Goal: Task Accomplishment & Management: Manage account settings

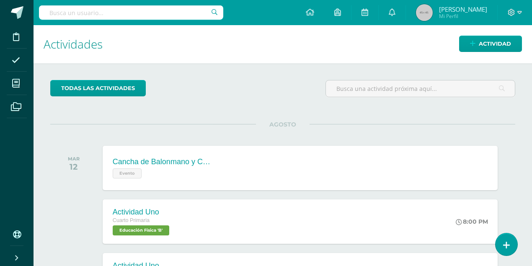
click at [433, 14] on img at bounding box center [424, 12] width 17 height 17
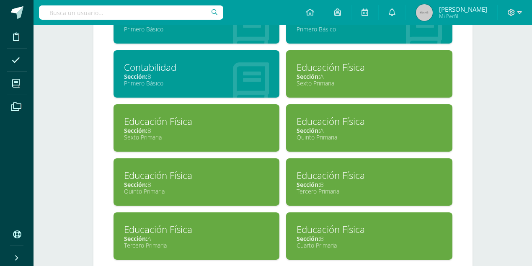
scroll to position [893, 0]
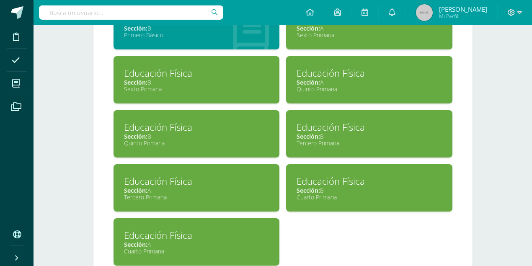
click at [219, 240] on div "Sección: A" at bounding box center [196, 244] width 145 height 8
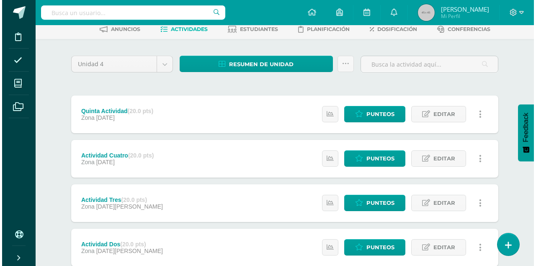
scroll to position [56, 0]
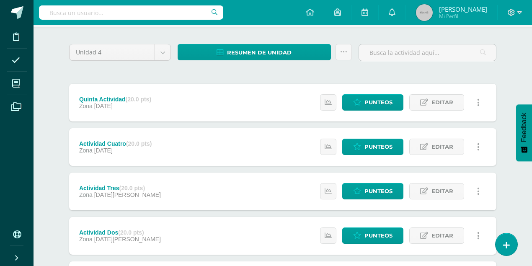
click at [478, 103] on icon at bounding box center [478, 102] width 3 height 9
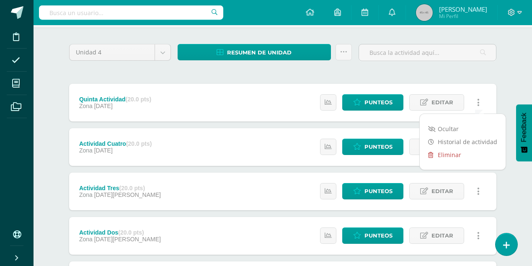
click at [448, 154] on link "Eliminar" at bounding box center [463, 154] width 86 height 13
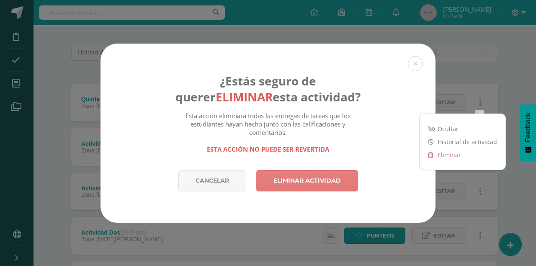
click at [325, 176] on link "Eliminar actividad" at bounding box center [307, 180] width 102 height 21
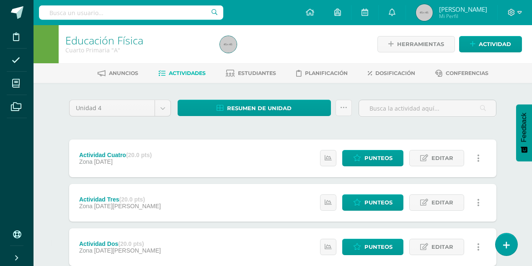
click at [478, 158] on icon at bounding box center [478, 158] width 3 height 9
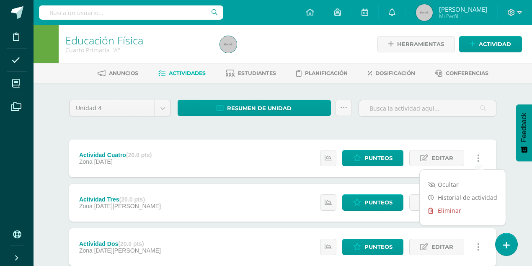
click at [450, 210] on link "Eliminar" at bounding box center [463, 210] width 86 height 13
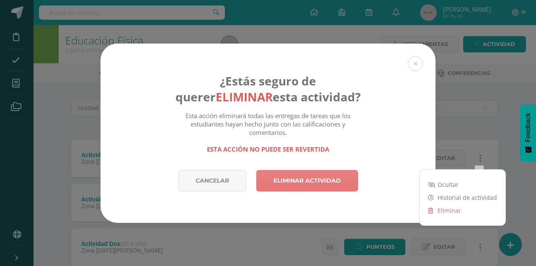
click at [324, 185] on link "Eliminar actividad" at bounding box center [307, 180] width 102 height 21
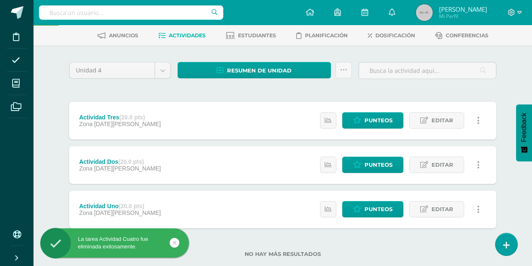
scroll to position [54, 0]
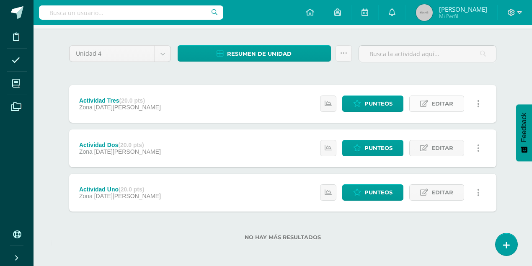
click at [445, 104] on span "Editar" at bounding box center [442, 103] width 22 height 15
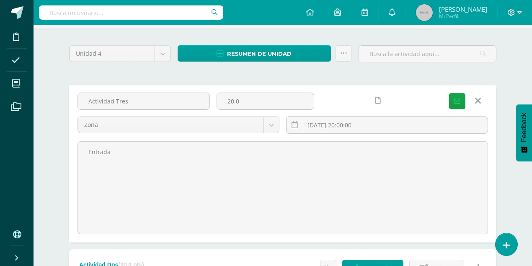
drag, startPoint x: 248, startPoint y: 96, endPoint x: 214, endPoint y: 96, distance: 33.9
click at [214, 96] on div "20.0" at bounding box center [265, 105] width 104 height 24
type input "10"
click at [457, 102] on icon "submit" at bounding box center [457, 101] width 6 height 7
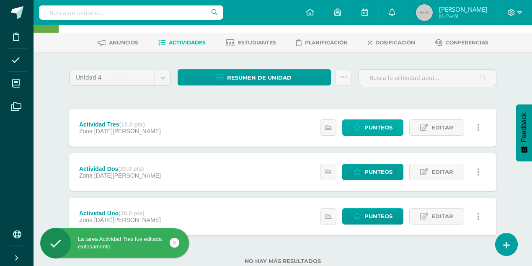
scroll to position [54, 0]
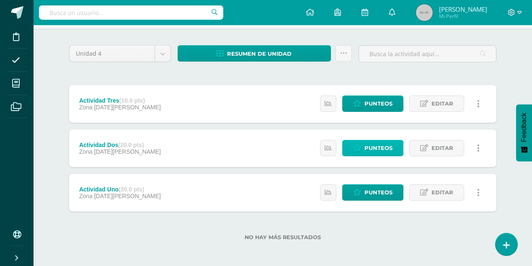
click at [377, 147] on span "Punteos" at bounding box center [378, 147] width 28 height 15
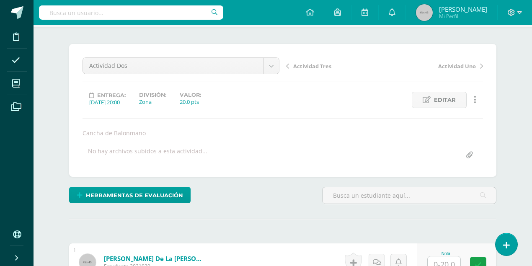
click at [469, 155] on input "file" at bounding box center [469, 155] width 16 height 16
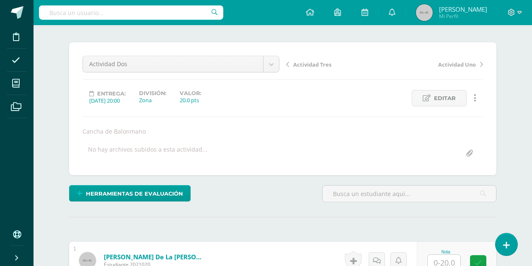
scroll to position [58, 0]
type input "C:\fakepath\Cancha de Balonmano.docx"
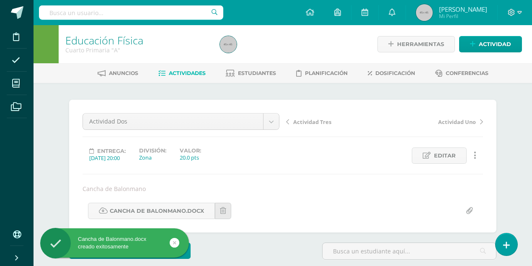
click at [433, 14] on img at bounding box center [424, 12] width 17 height 17
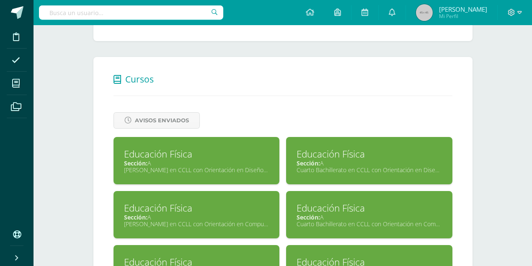
scroll to position [307, 0]
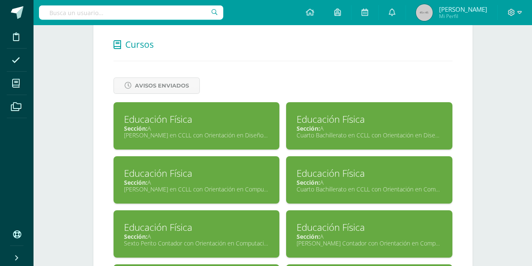
click at [326, 135] on div "Cuarto Bachillerato en CCLL con Orientación en Diseño Gráfico" at bounding box center [368, 135] width 145 height 8
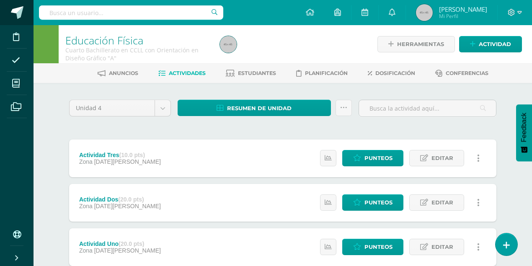
click at [9, 18] on link at bounding box center [17, 12] width 34 height 25
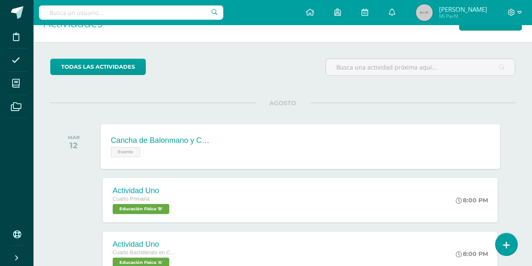
scroll to position [28, 0]
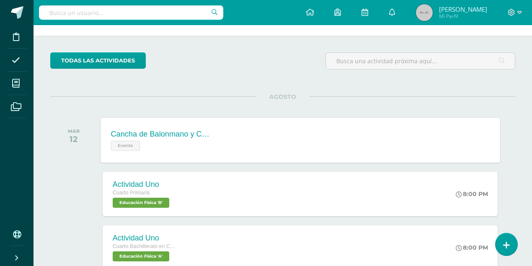
click at [127, 146] on span "Evento" at bounding box center [125, 146] width 29 height 10
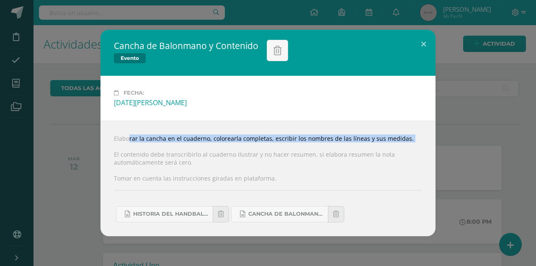
drag, startPoint x: 112, startPoint y: 138, endPoint x: 192, endPoint y: 147, distance: 80.4
click at [192, 147] on div "Elaborar la cancha en el cuaderno, colorearla completas, escribir los nombres d…" at bounding box center [268, 178] width 335 height 115
copy div "Elaborar la cancha en el cuaderno, colorearla completas, escribir los nombres d…"
click at [423, 44] on button at bounding box center [424, 44] width 24 height 28
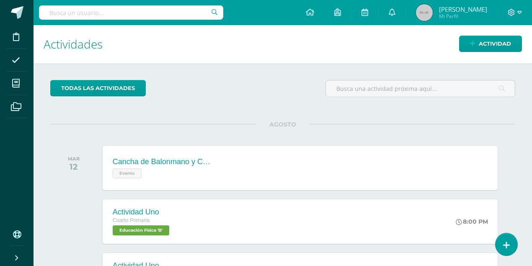
click at [433, 17] on img at bounding box center [424, 12] width 17 height 17
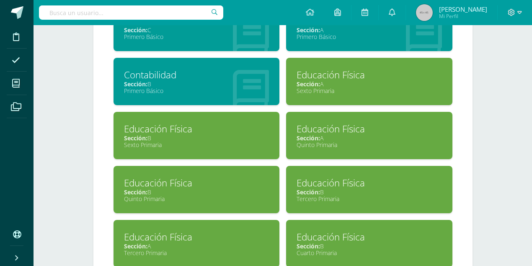
scroll to position [921, 0]
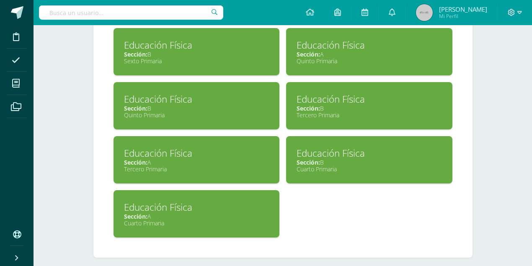
click at [212, 212] on div "Sección: A" at bounding box center [196, 216] width 145 height 8
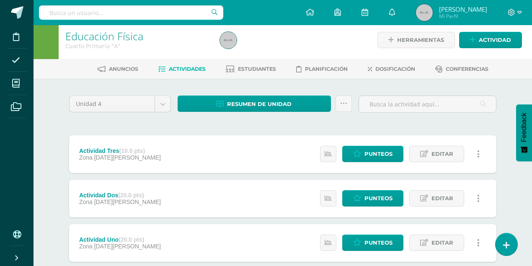
scroll to position [28, 0]
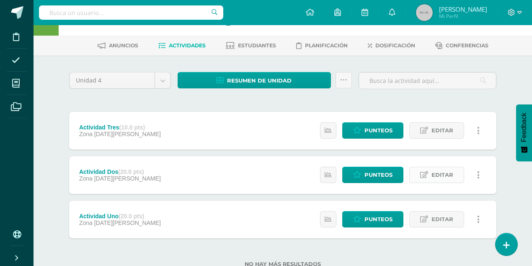
click at [437, 175] on span "Editar" at bounding box center [442, 174] width 22 height 15
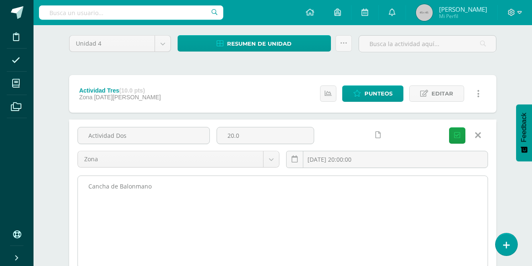
scroll to position [84, 0]
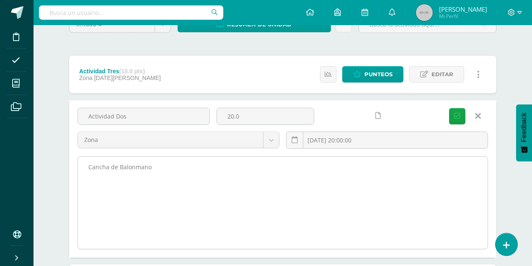
drag, startPoint x: 168, startPoint y: 179, endPoint x: 171, endPoint y: 173, distance: 6.9
click at [168, 178] on textarea "Cancha de Balonmano" at bounding box center [283, 203] width 410 height 92
paste textarea "Elaborar la cancha en el cuaderno, colorearla completas, escribir los nombres d…"
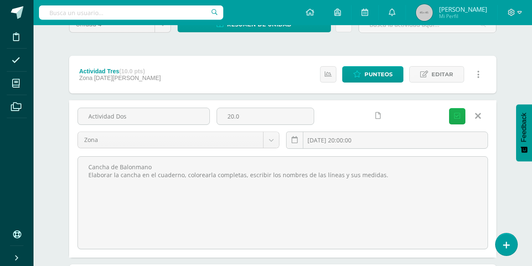
type textarea "Cancha de Balonmano Elaborar la cancha en el cuaderno, colorearla completas, es…"
click at [455, 115] on icon "submit" at bounding box center [457, 116] width 6 height 7
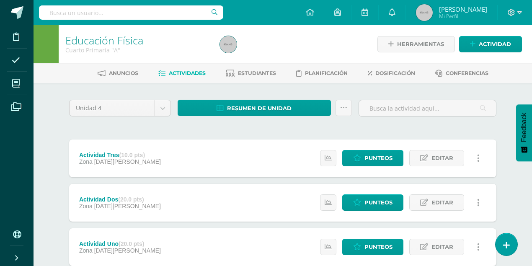
click at [433, 11] on img at bounding box center [424, 12] width 17 height 17
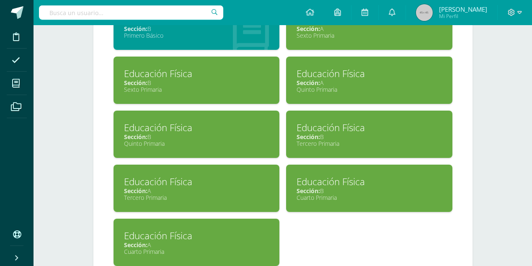
scroll to position [893, 0]
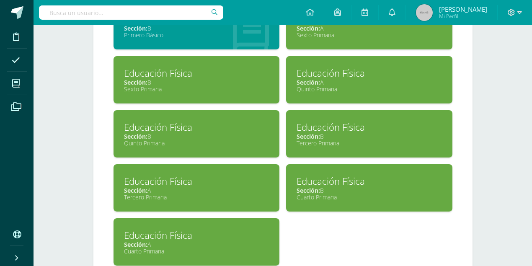
click at [340, 186] on div "Sección: B" at bounding box center [368, 190] width 145 height 8
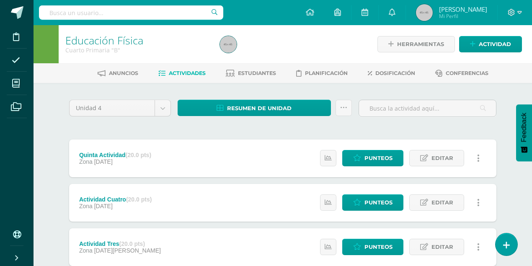
click at [479, 160] on icon at bounding box center [478, 158] width 3 height 9
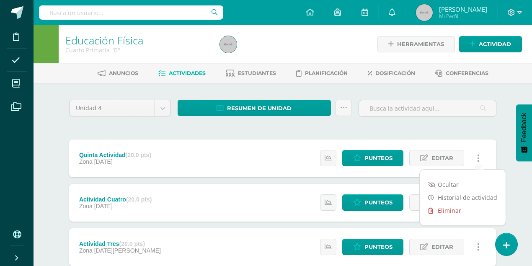
click at [449, 210] on link "Eliminar" at bounding box center [463, 210] width 86 height 13
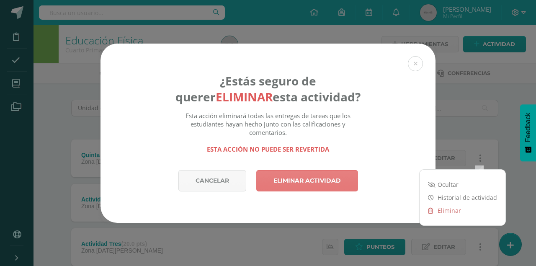
click at [329, 176] on link "Eliminar actividad" at bounding box center [307, 180] width 102 height 21
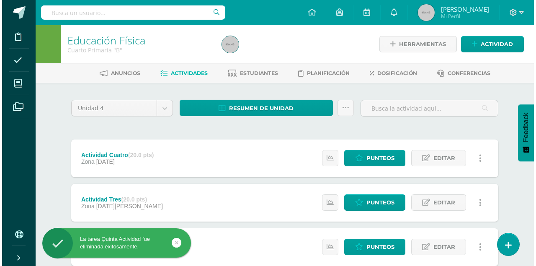
scroll to position [28, 0]
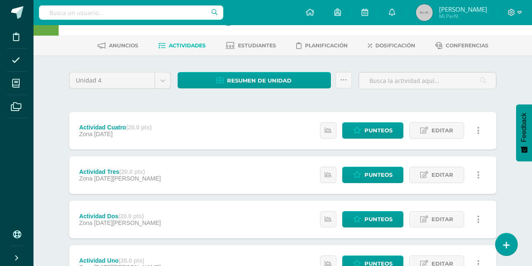
click at [478, 133] on icon at bounding box center [478, 130] width 3 height 9
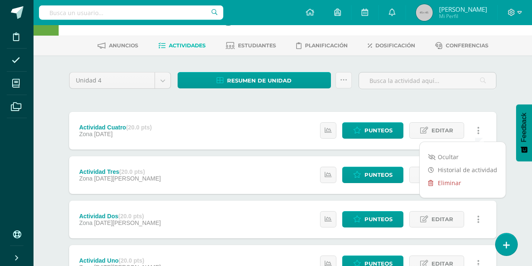
click at [443, 181] on link "Eliminar" at bounding box center [463, 182] width 86 height 13
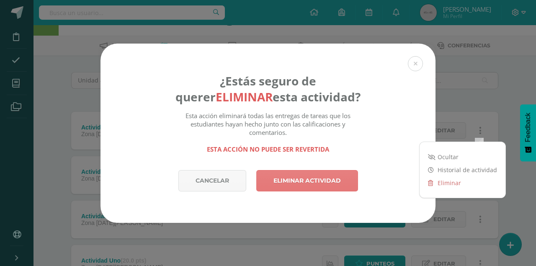
click at [332, 188] on link "Eliminar actividad" at bounding box center [307, 180] width 102 height 21
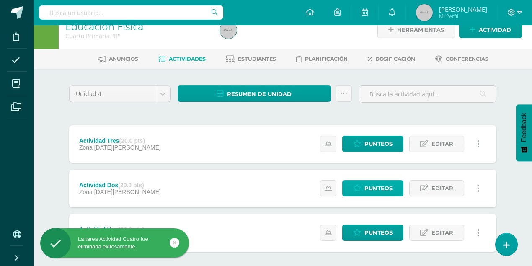
scroll to position [28, 0]
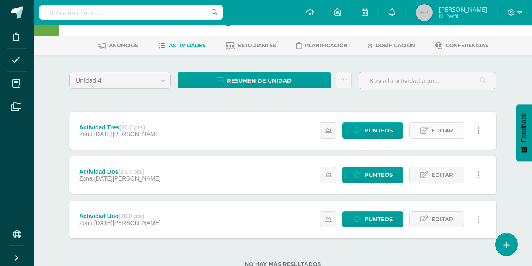
click at [438, 131] on span "Editar" at bounding box center [442, 130] width 22 height 15
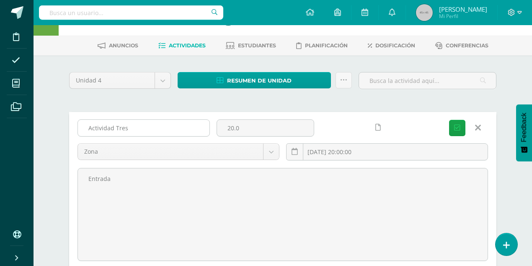
drag, startPoint x: 245, startPoint y: 127, endPoint x: 205, endPoint y: 125, distance: 40.7
click at [205, 125] on div "Actividad Tres 20.0 Zona Zona 2025-08-26 20:00:00 Guardar" at bounding box center [282, 143] width 417 height 48
type input "10"
click at [449, 120] on button "Guardar" at bounding box center [457, 128] width 16 height 16
click at [458, 126] on icon "submit" at bounding box center [457, 127] width 6 height 7
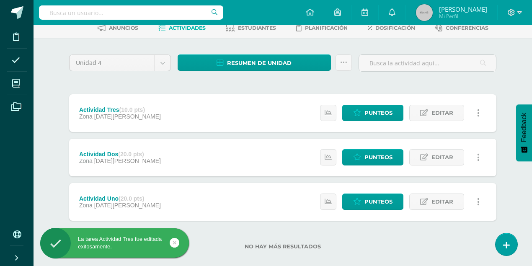
scroll to position [54, 0]
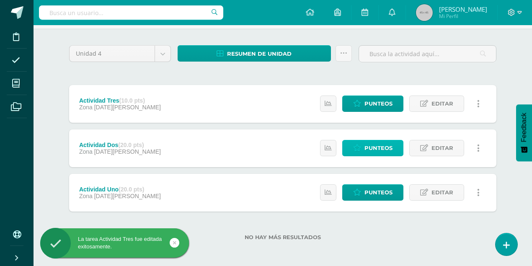
click at [373, 151] on span "Punteos" at bounding box center [378, 147] width 28 height 15
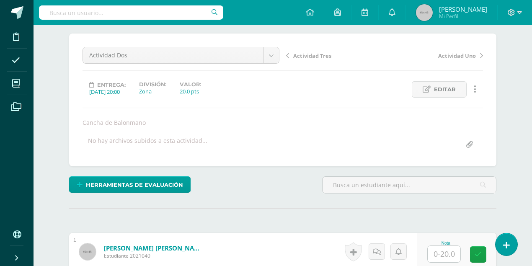
scroll to position [38, 0]
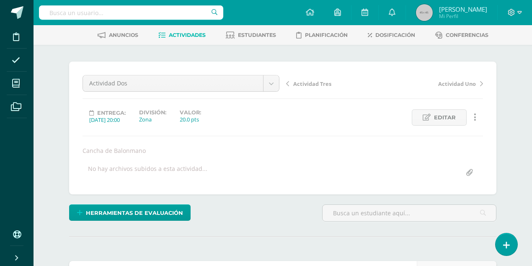
click at [470, 172] on input "file" at bounding box center [469, 173] width 16 height 16
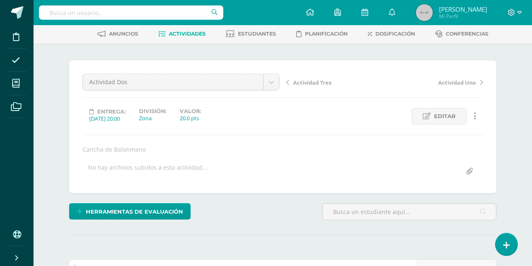
scroll to position [40, 0]
type input "C:\fakepath\Cancha de Balonmano.docx"
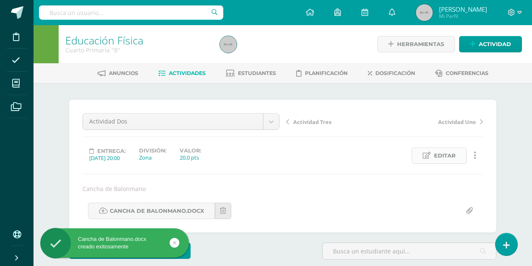
click at [449, 156] on span "Editar" at bounding box center [445, 155] width 22 height 15
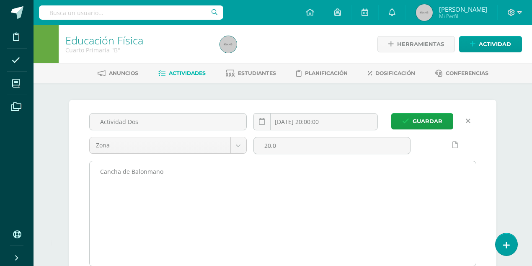
scroll to position [0, 0]
click at [164, 171] on textarea "Cancha de Balonmano" at bounding box center [283, 213] width 386 height 105
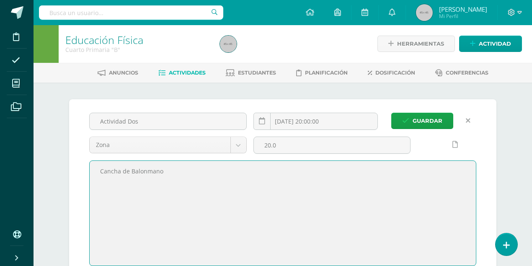
paste textarea "Elaborar la cancha en el cuaderno, colorearla completas, escribir los nombres d…"
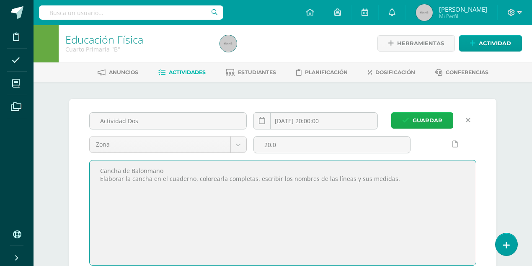
type textarea "Cancha de Balonmano Elaborar la cancha en el cuaderno, colorearla completas, es…"
click at [435, 119] on span "Guardar" at bounding box center [427, 120] width 30 height 15
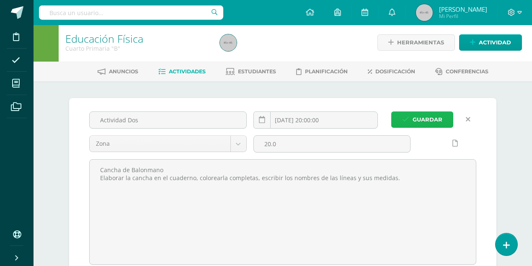
scroll to position [2, 0]
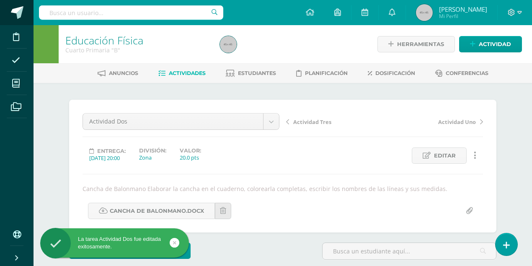
click at [25, 10] on link at bounding box center [17, 12] width 34 height 25
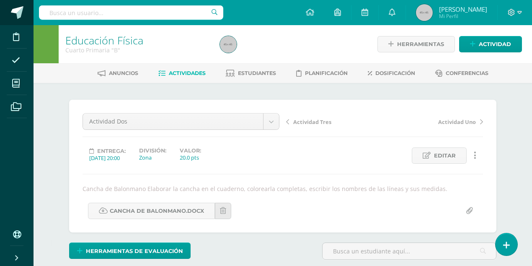
scroll to position [0, 0]
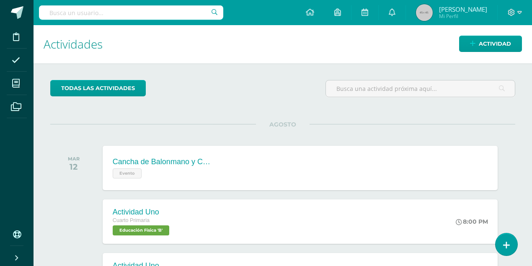
click at [433, 13] on img at bounding box center [424, 12] width 17 height 17
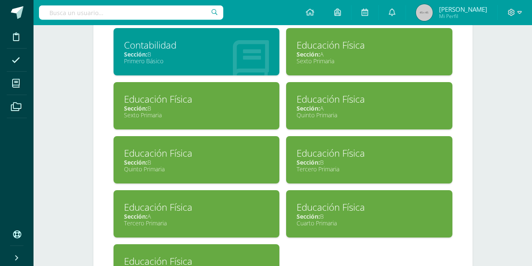
scroll to position [866, 0]
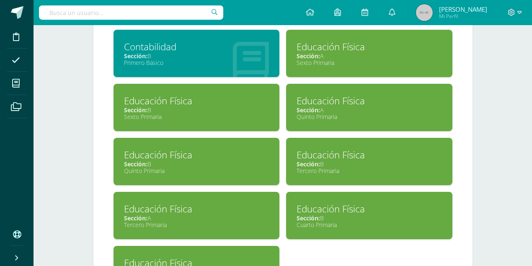
click at [219, 114] on div "Educación Física Sección: B Sexto Primaria" at bounding box center [196, 107] width 166 height 47
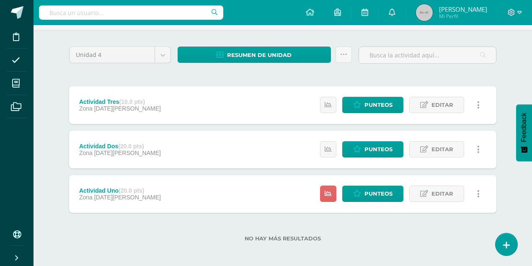
scroll to position [54, 0]
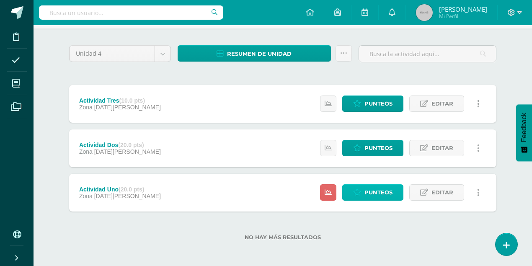
click at [375, 190] on span "Punteos" at bounding box center [378, 192] width 28 height 15
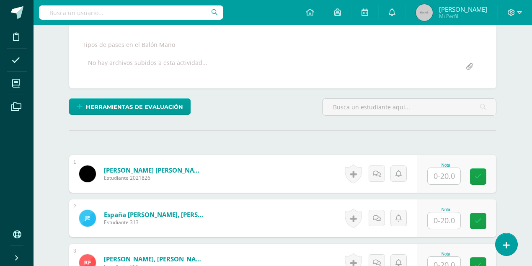
scroll to position [150, 0]
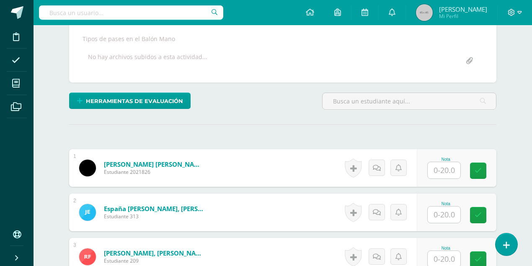
click at [448, 167] on input "text" at bounding box center [444, 170] width 33 height 16
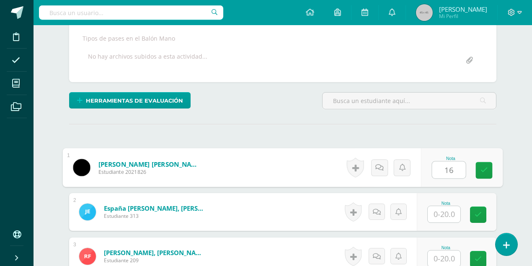
type input "16"
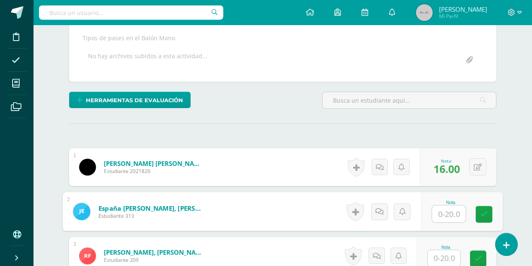
scroll to position [235, 0]
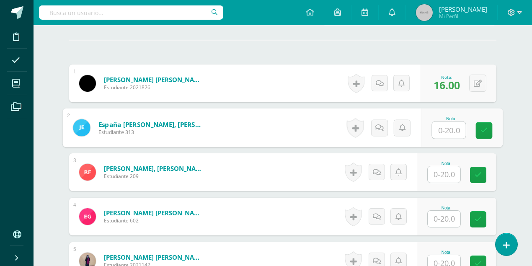
click at [441, 175] on input "text" at bounding box center [444, 174] width 33 height 16
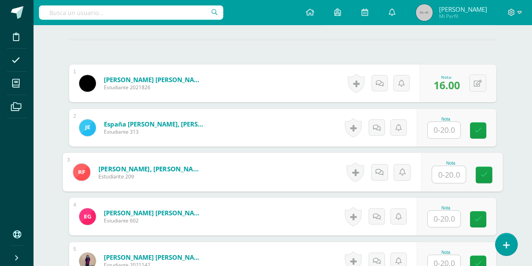
scroll to position [235, 0]
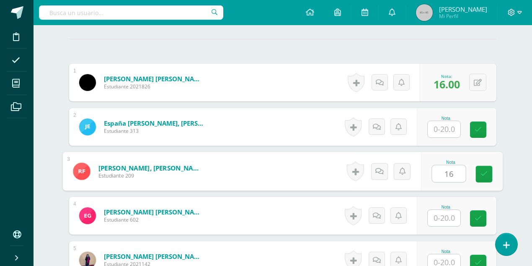
type input "16"
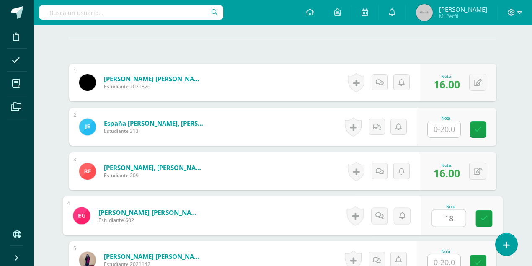
type input "18"
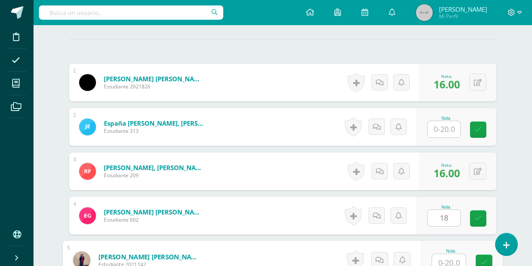
scroll to position [237, 0]
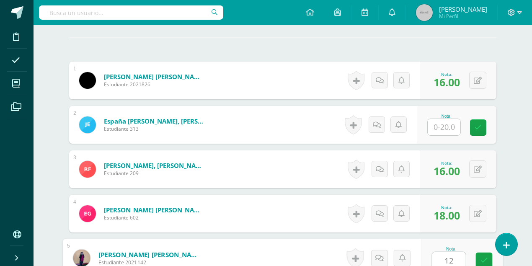
type input "12"
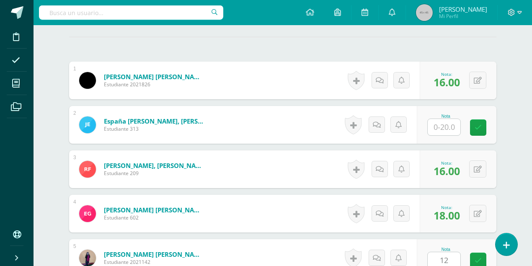
scroll to position [407, 0]
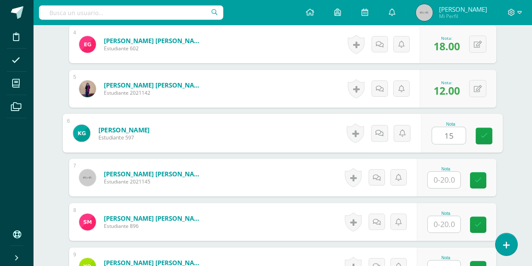
type input "15"
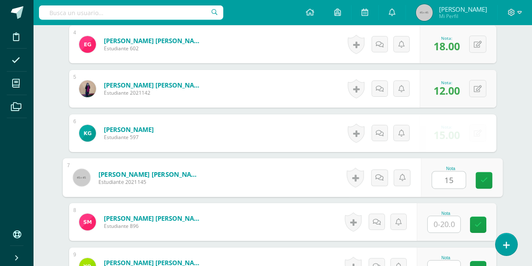
type input "15"
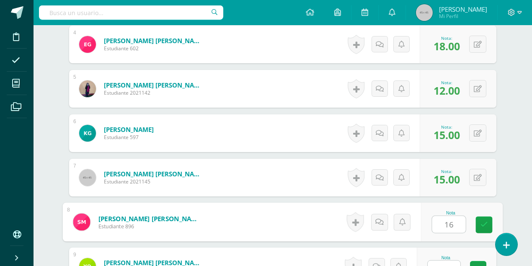
type input "16"
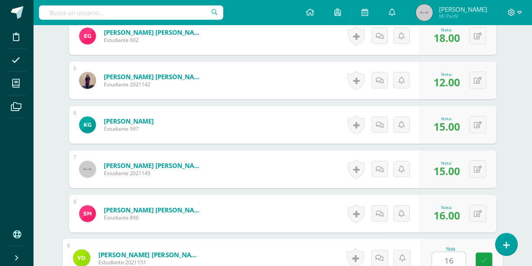
type input "16"
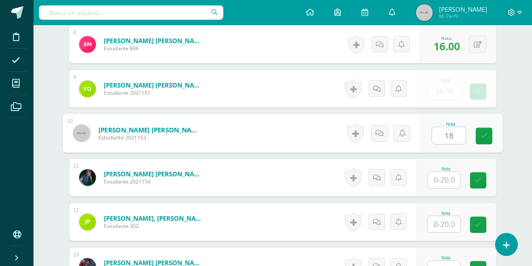
type input "18"
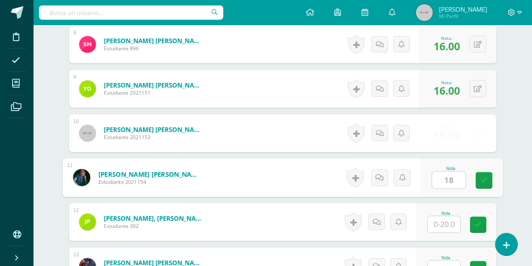
type input "18"
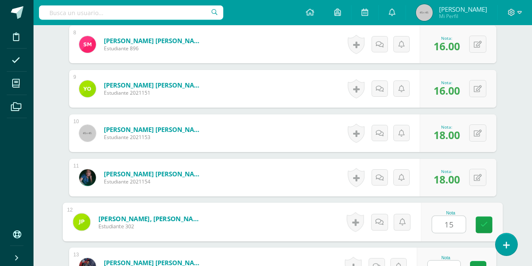
type input "15"
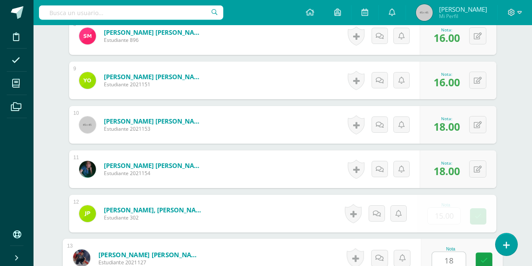
type input "18"
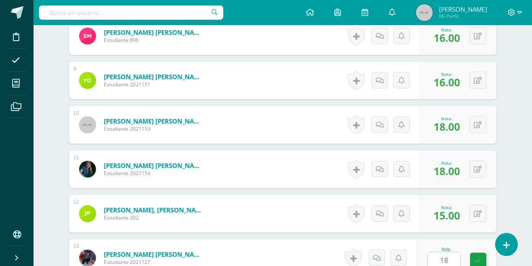
scroll to position [762, 0]
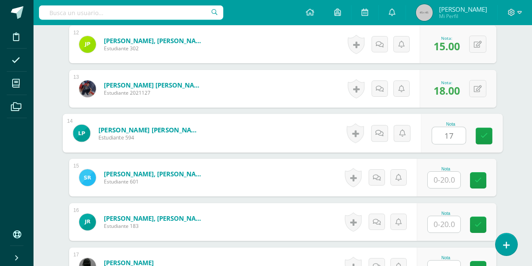
type input "17"
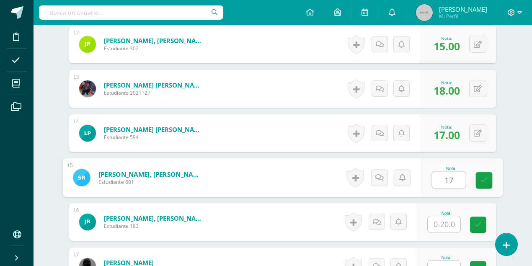
type input "17"
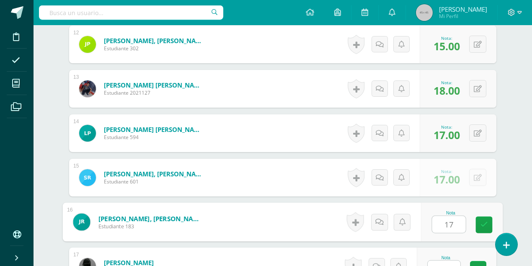
type input "17"
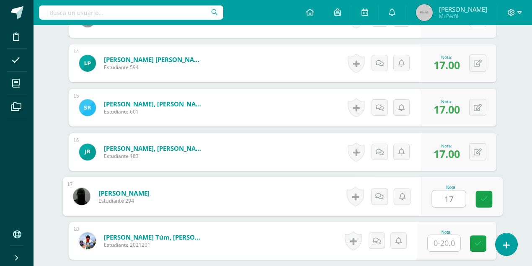
scroll to position [838, 0]
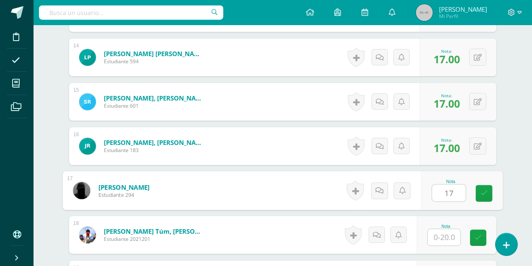
type input "17"
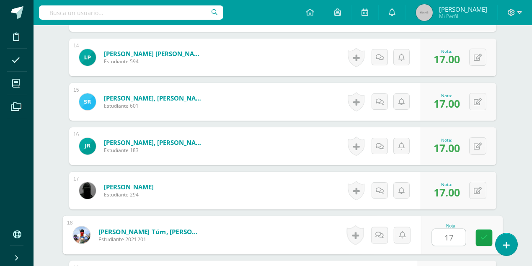
type input "17"
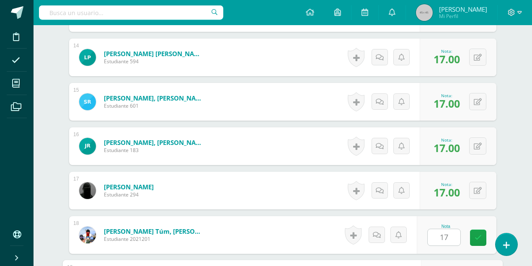
scroll to position [984, 0]
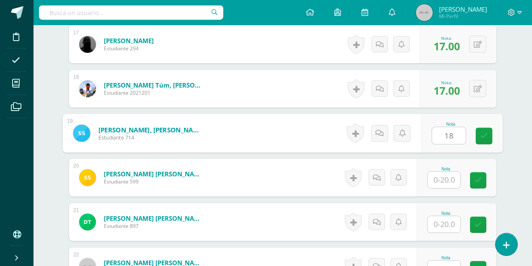
type input "18"
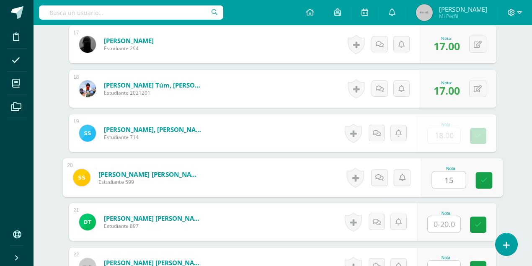
type input "15"
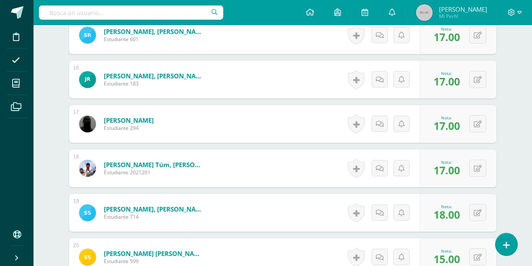
scroll to position [872, 0]
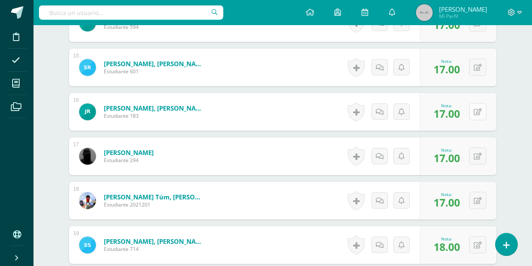
type input "18"
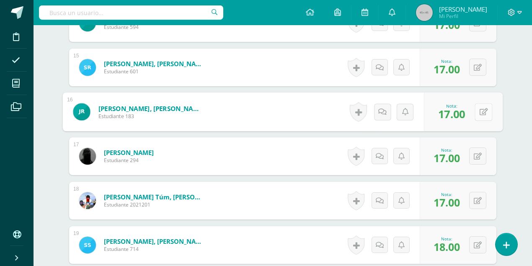
click at [480, 108] on icon at bounding box center [484, 111] width 8 height 7
type input "10"
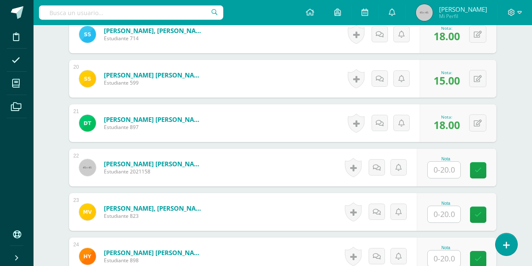
scroll to position [1123, 0]
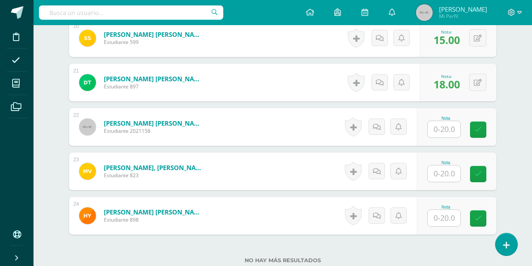
click at [445, 129] on input "text" at bounding box center [444, 129] width 33 height 16
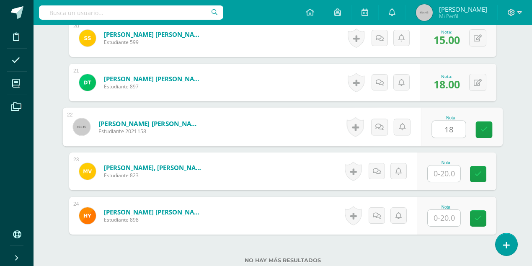
type input "18"
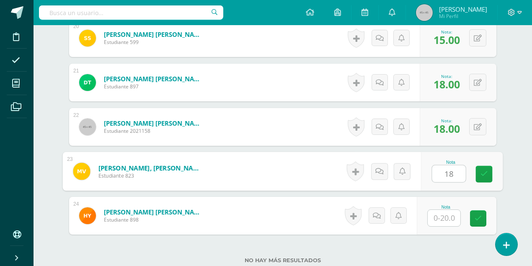
type input "18"
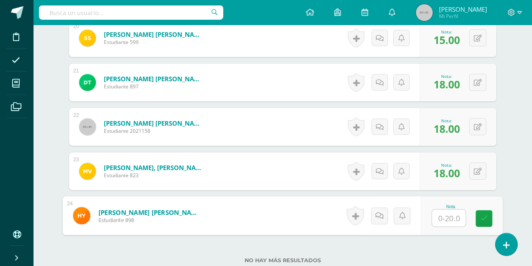
click at [433, 14] on img at bounding box center [424, 12] width 17 height 17
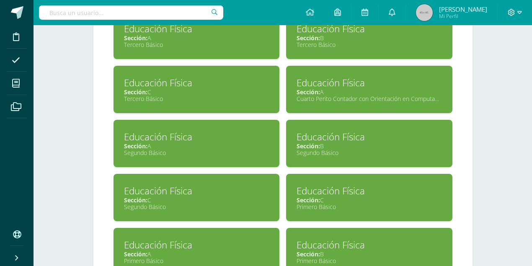
scroll to position [558, 0]
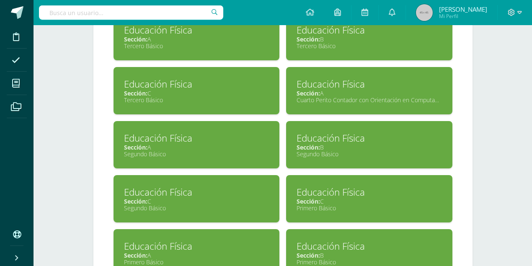
click at [216, 150] on div "Segundo Básico" at bounding box center [196, 154] width 145 height 8
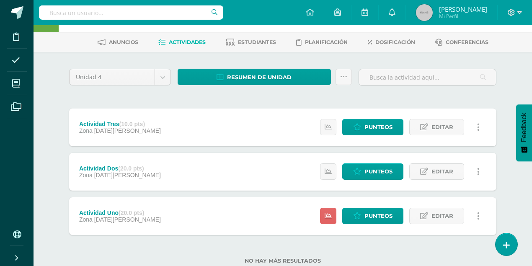
scroll to position [54, 0]
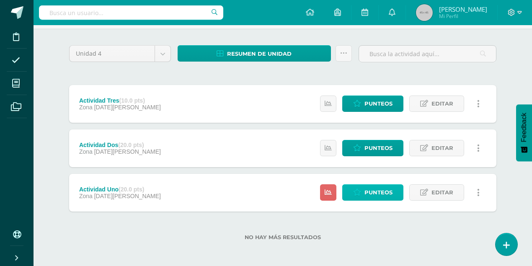
click at [377, 192] on span "Punteos" at bounding box center [378, 192] width 28 height 15
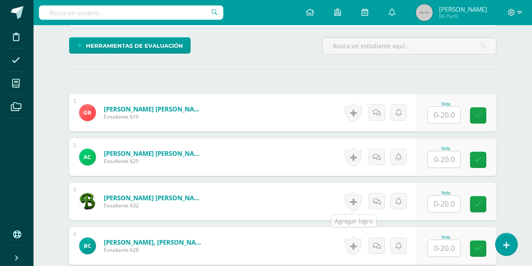
scroll to position [204, 0]
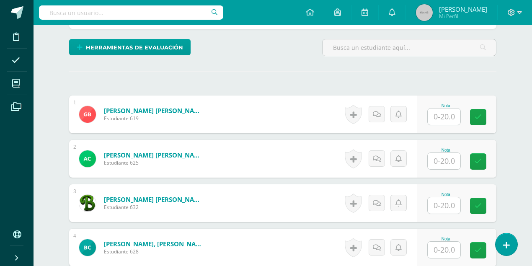
click at [441, 116] on input "text" at bounding box center [444, 116] width 33 height 16
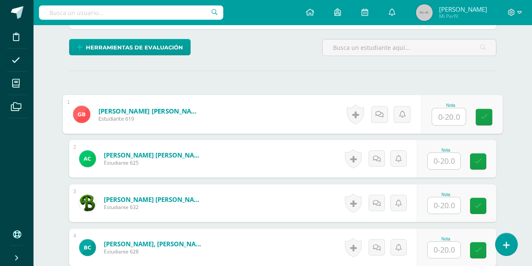
scroll to position [204, 0]
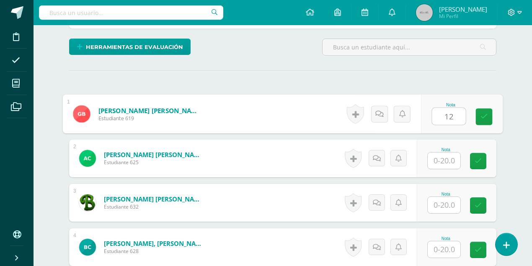
type input "12"
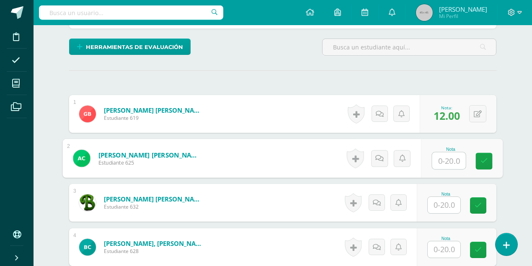
scroll to position [204, 0]
click at [446, 204] on input "text" at bounding box center [444, 204] width 33 height 16
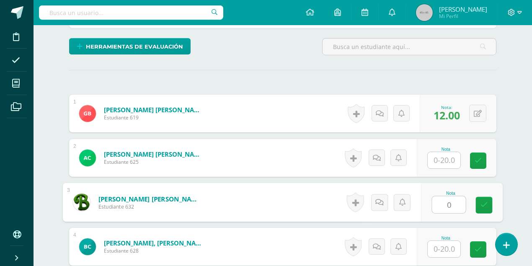
type input "0"
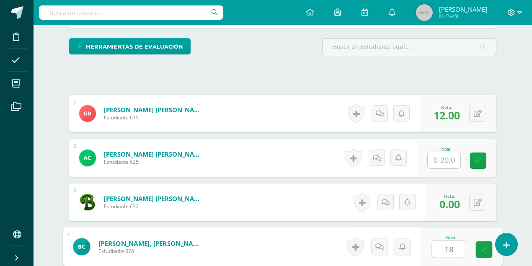
type input "18"
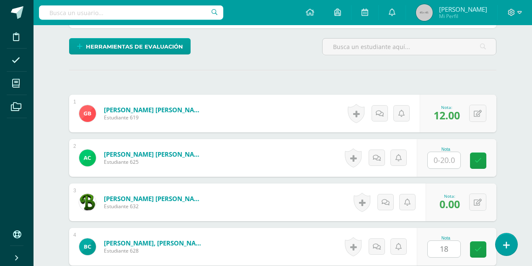
scroll to position [362, 0]
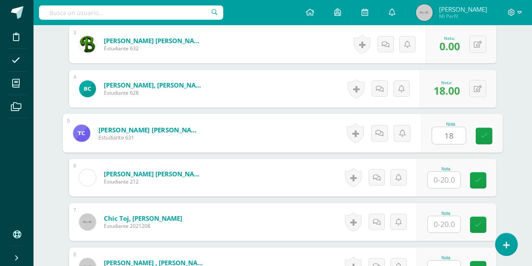
type input "18"
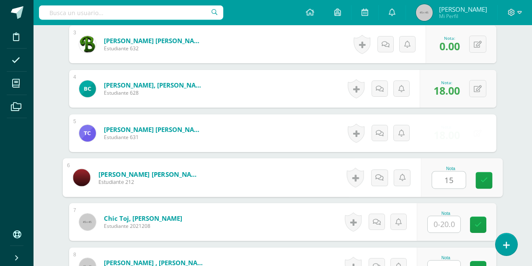
type input "15"
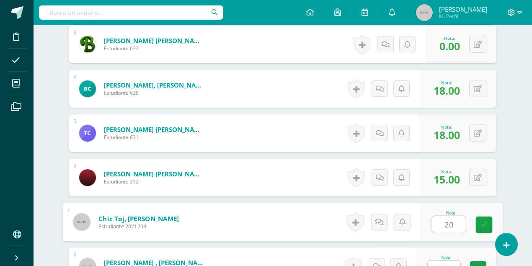
type input "20"
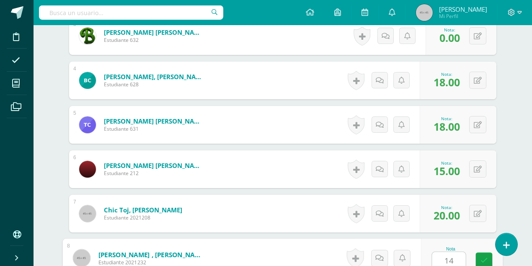
type input "14"
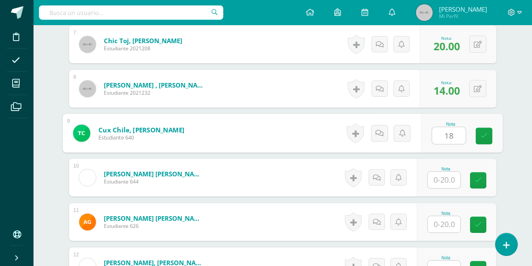
type input "18"
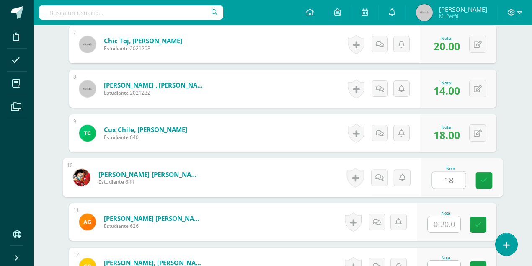
type input "18"
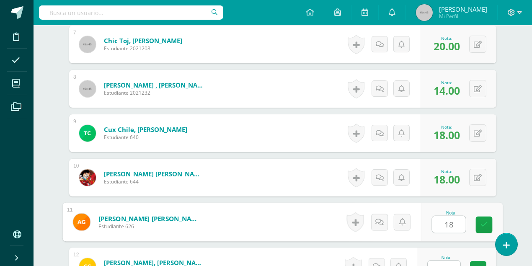
type input "18"
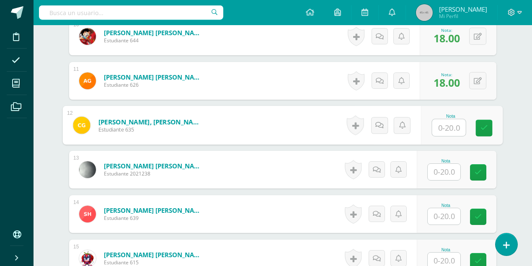
scroll to position [716, 0]
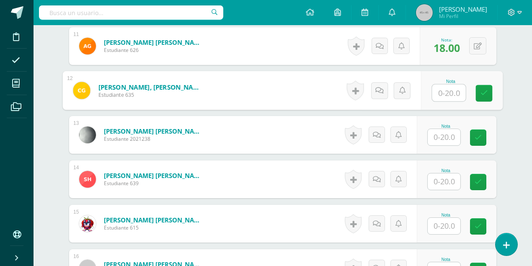
click at [438, 140] on input "text" at bounding box center [444, 137] width 33 height 16
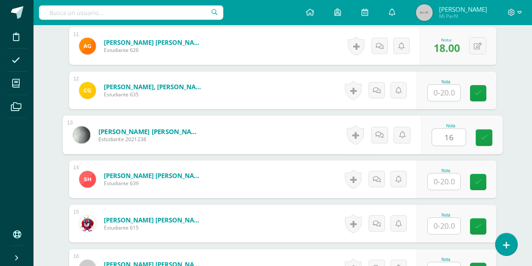
type input "16"
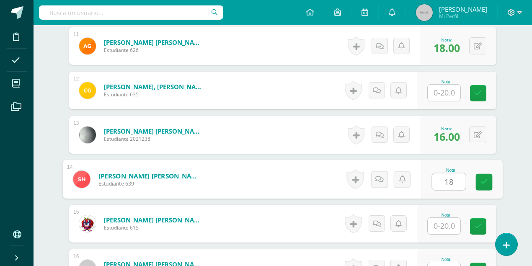
type input "18"
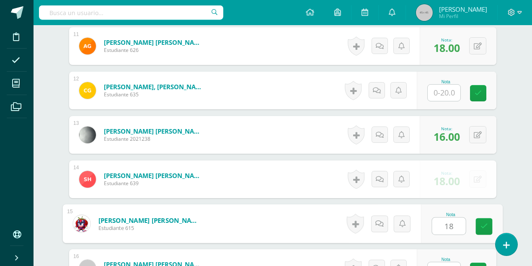
type input "18"
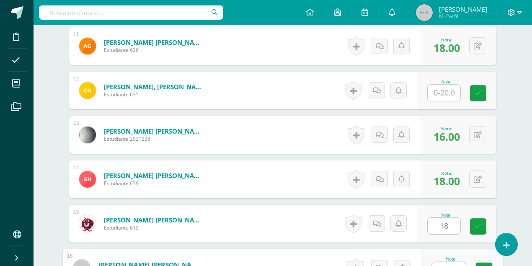
scroll to position [726, 0]
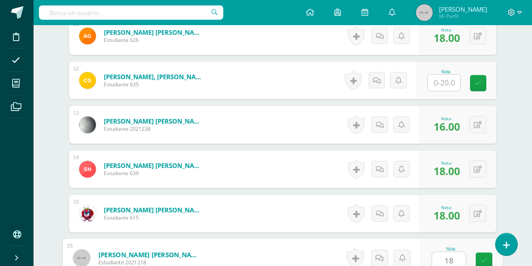
type input "18"
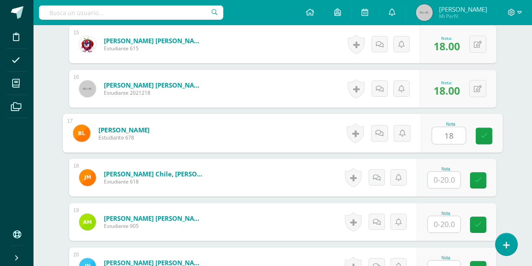
type input "18"
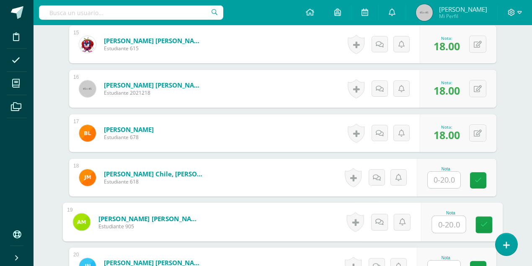
click at [441, 222] on input "text" at bounding box center [449, 224] width 34 height 17
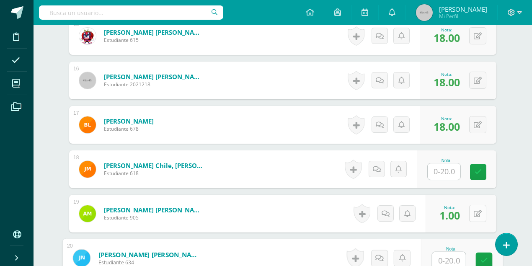
click at [482, 212] on button at bounding box center [477, 213] width 17 height 17
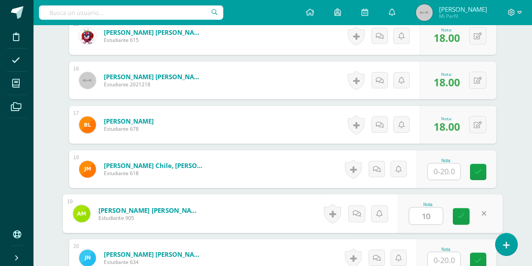
type input "10"
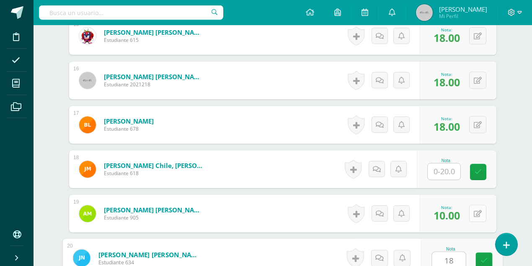
type input "18"
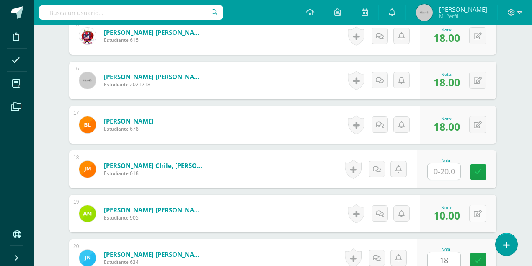
scroll to position [1072, 0]
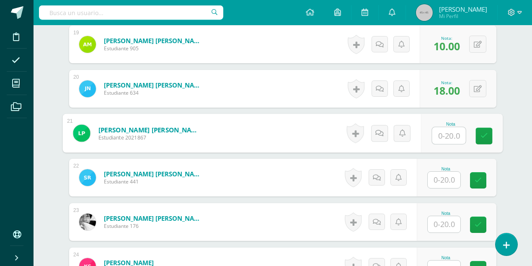
click at [439, 177] on input "text" at bounding box center [444, 180] width 33 height 16
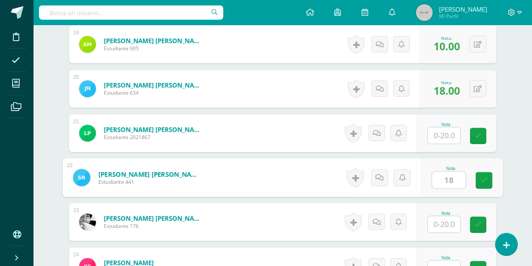
type input "18"
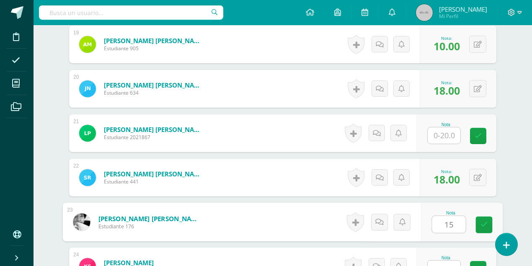
type input "15"
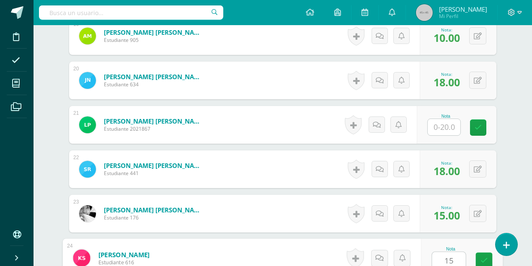
type input "15"
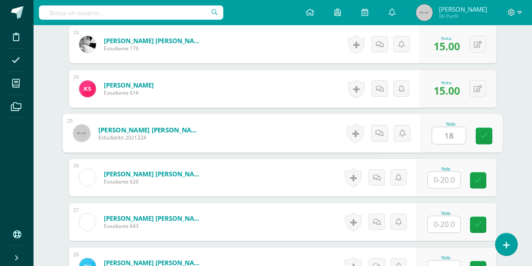
type input "18"
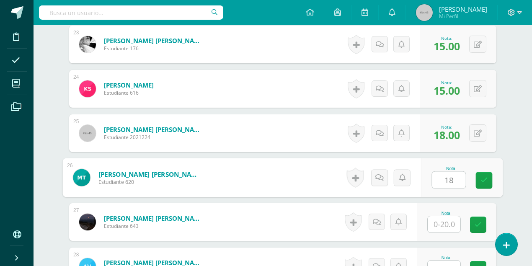
type input "18"
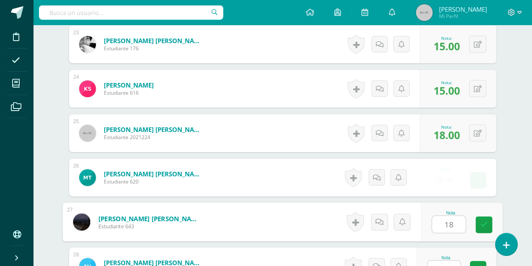
type input "18"
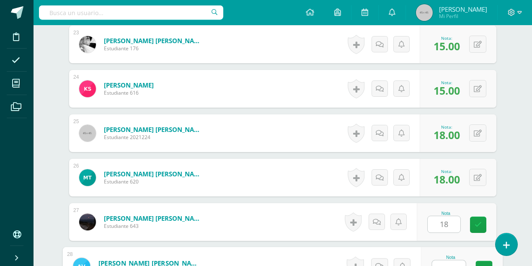
scroll to position [1258, 0]
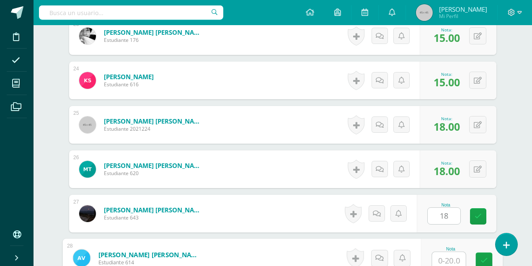
type input "0"
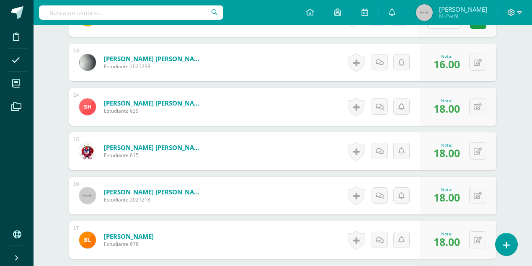
scroll to position [748, 0]
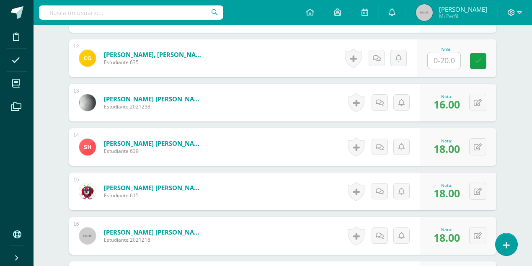
click at [433, 13] on img at bounding box center [424, 12] width 17 height 17
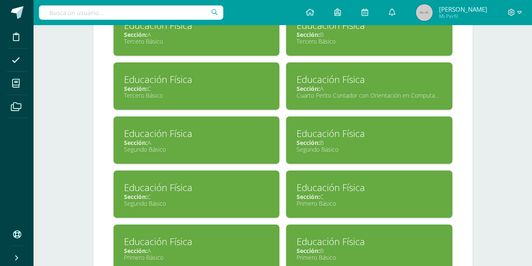
scroll to position [558, 0]
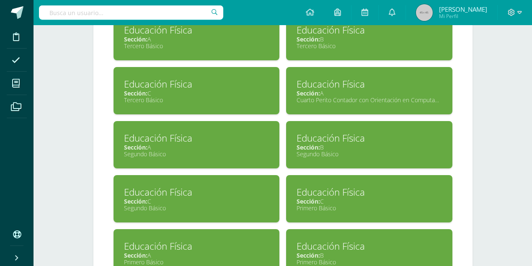
click at [202, 96] on div "Tercero Básico" at bounding box center [196, 100] width 145 height 8
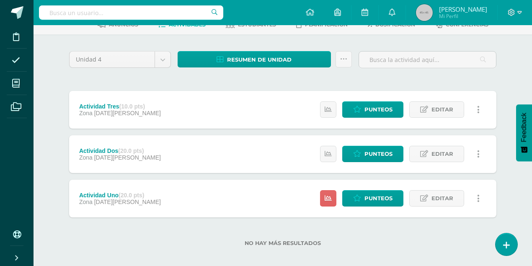
scroll to position [54, 0]
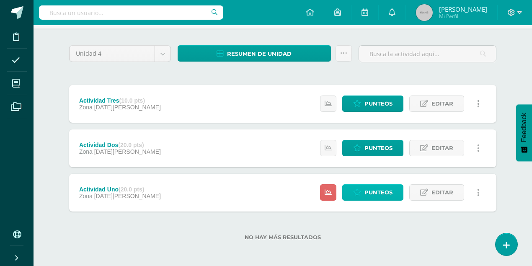
click at [368, 192] on span "Punteos" at bounding box center [378, 192] width 28 height 15
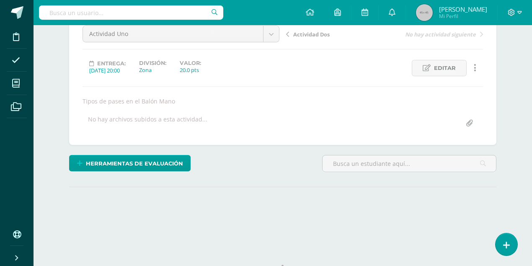
scroll to position [122, 0]
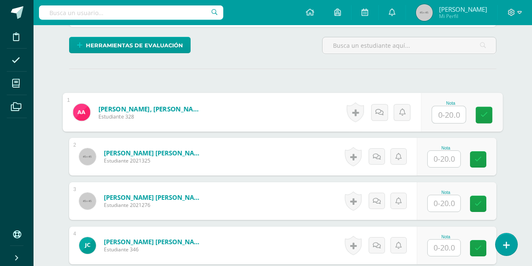
click at [438, 113] on input "text" at bounding box center [449, 114] width 34 height 17
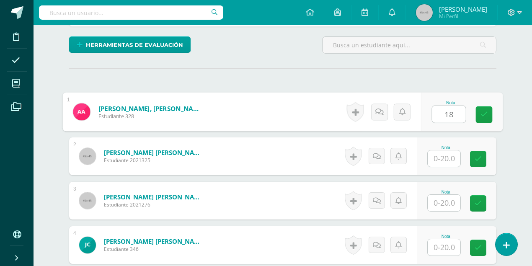
type input "18"
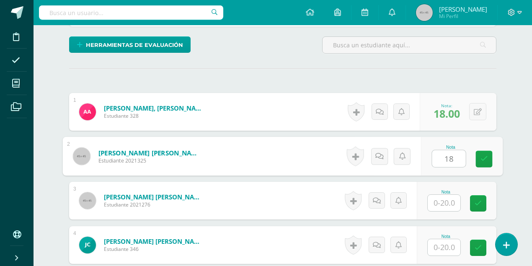
type input "18"
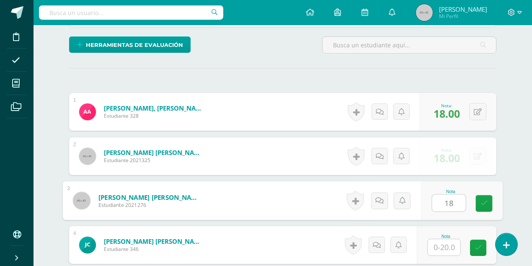
type input "18"
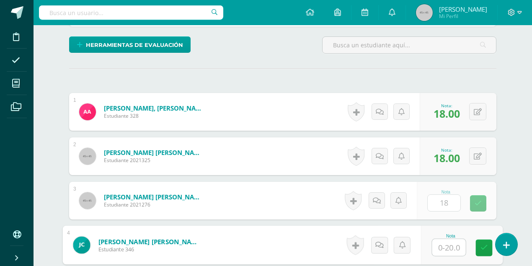
scroll to position [207, 0]
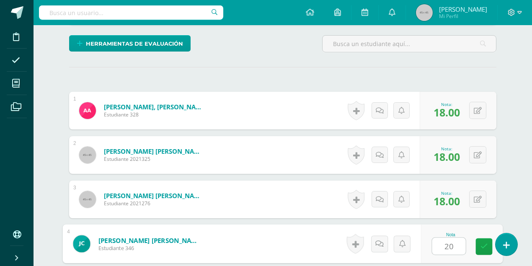
type input "20"
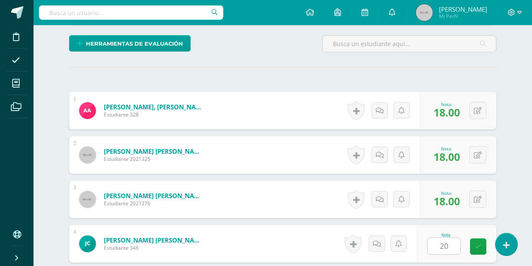
scroll to position [362, 0]
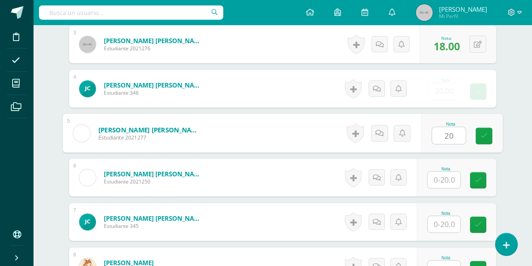
type input "20"
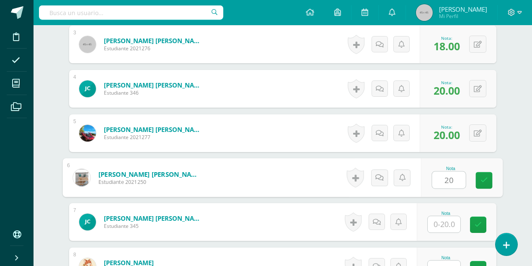
type input "20"
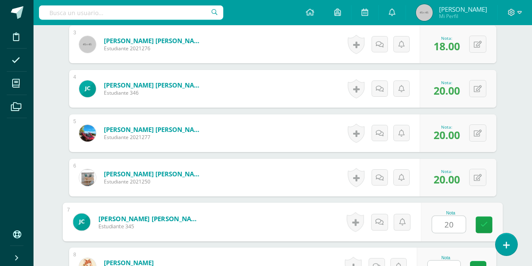
type input "20"
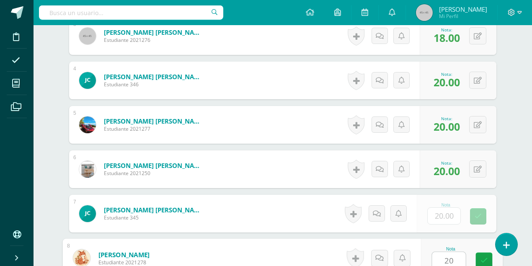
type input "20"
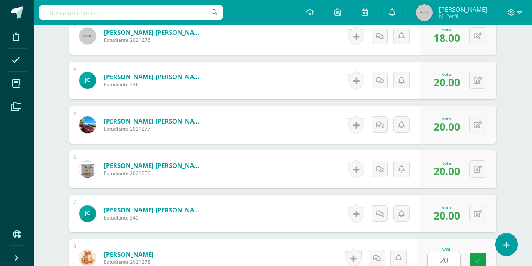
scroll to position [540, 0]
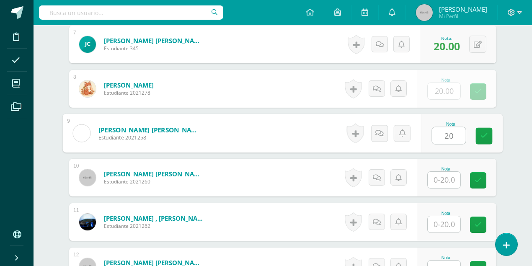
type input "20"
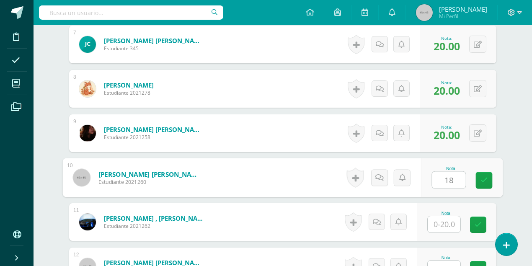
type input "18"
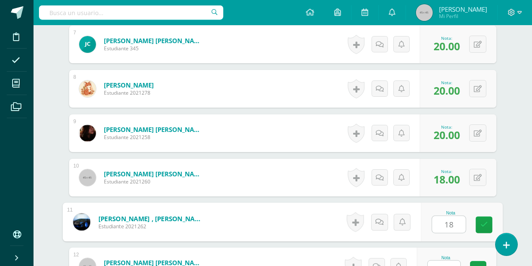
type input "18"
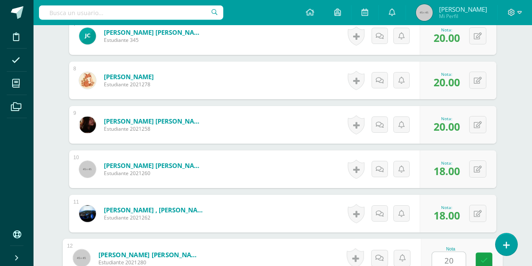
type input "20"
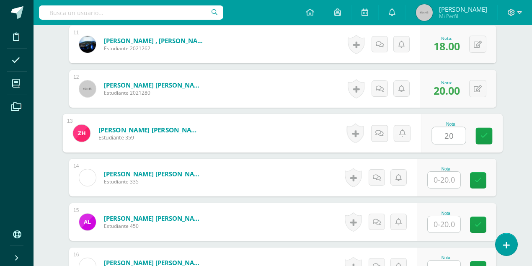
type input "20"
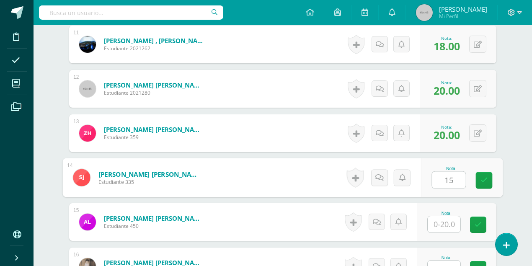
type input "15"
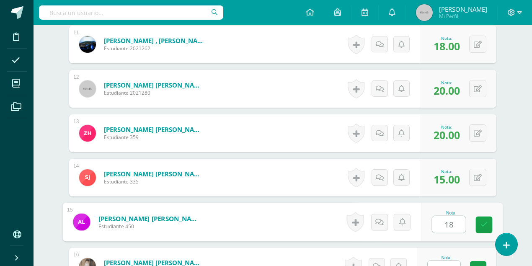
type input "18"
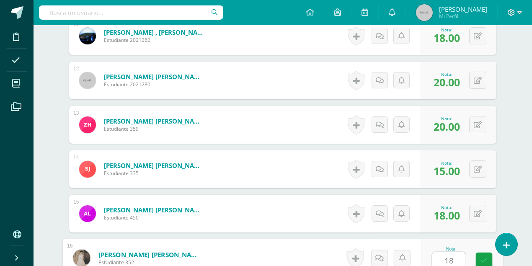
type input "18"
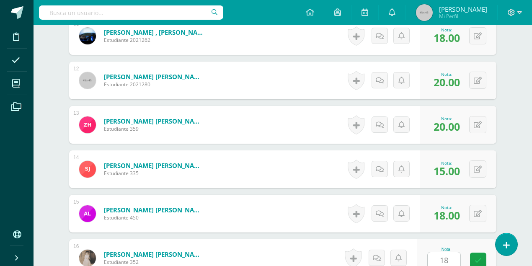
scroll to position [895, 0]
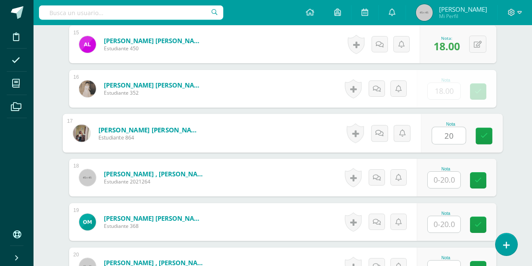
type input "20"
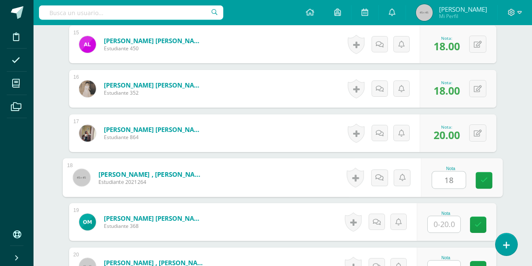
type input "18"
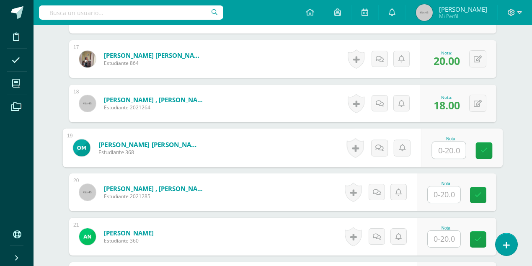
scroll to position [1034, 0]
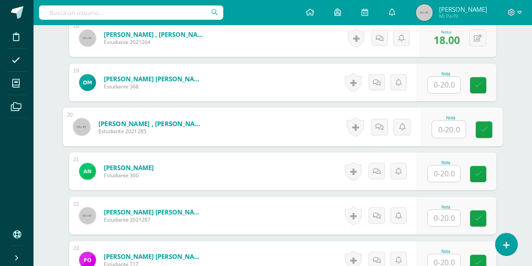
click at [438, 130] on input "text" at bounding box center [449, 129] width 34 height 17
type input "18"
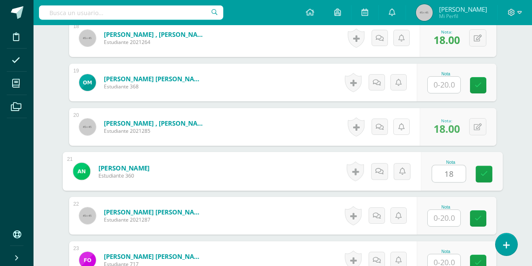
type input "18"
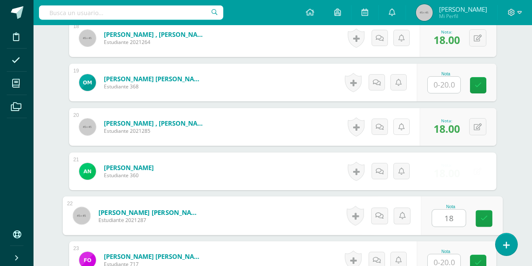
type input "18"
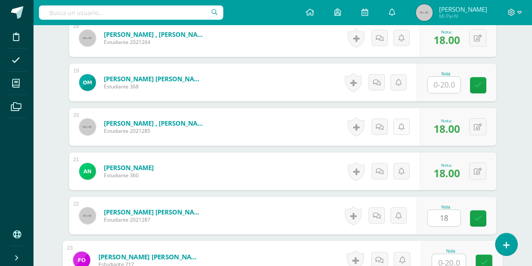
scroll to position [1036, 0]
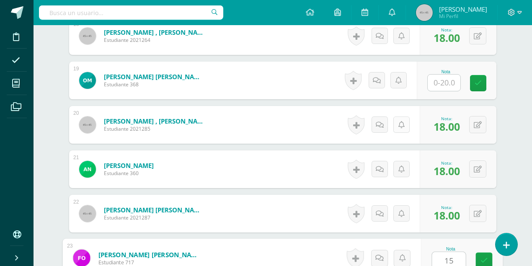
type input "15"
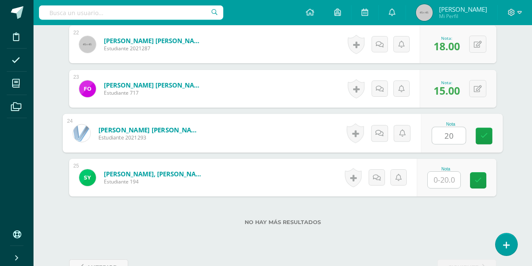
type input "20"
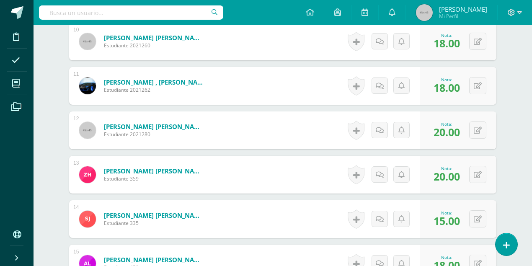
scroll to position [564, 0]
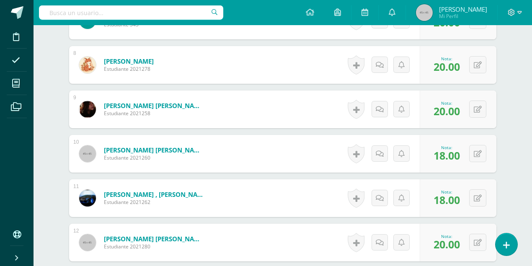
click at [433, 13] on img at bounding box center [424, 12] width 17 height 17
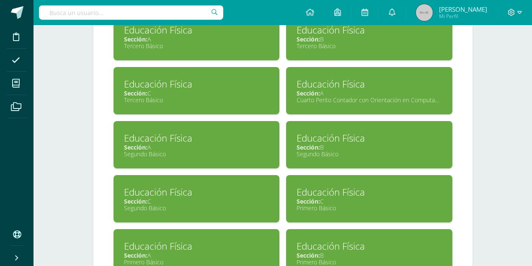
scroll to position [503, 0]
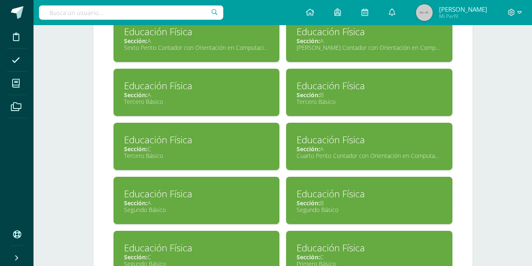
click at [330, 101] on div "Tercero Básico" at bounding box center [368, 102] width 145 height 8
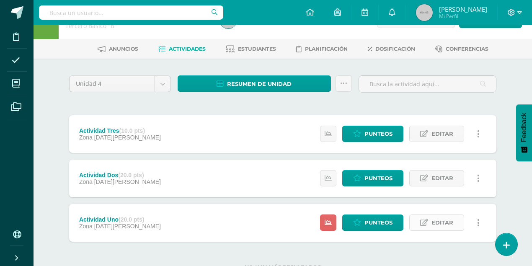
scroll to position [28, 0]
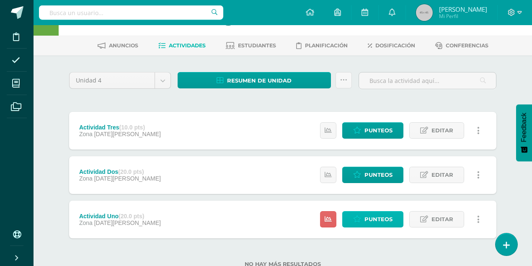
click at [373, 222] on span "Punteos" at bounding box center [378, 218] width 28 height 15
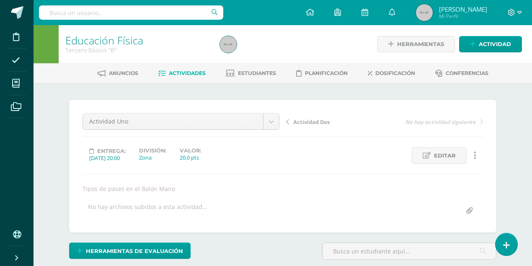
scroll to position [122, 0]
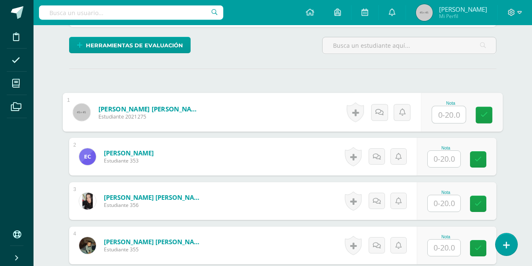
click at [437, 110] on input "text" at bounding box center [449, 114] width 34 height 17
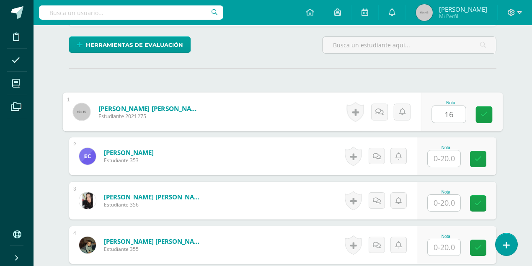
type input "16"
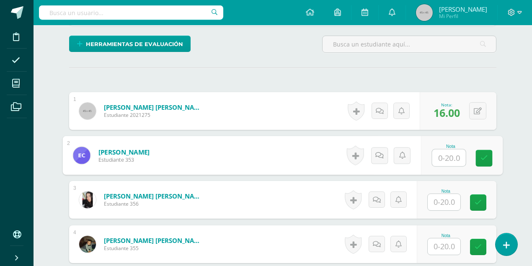
scroll to position [207, 0]
click at [443, 202] on input "text" at bounding box center [444, 201] width 33 height 16
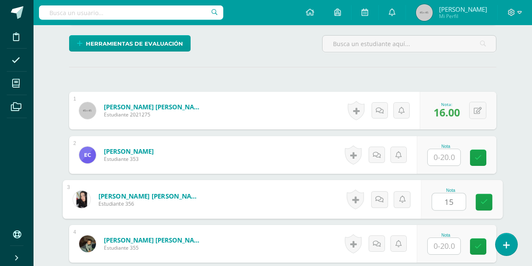
type input "15"
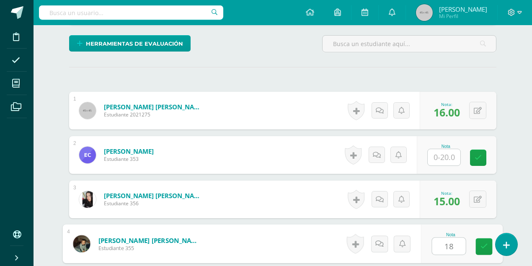
type input "18"
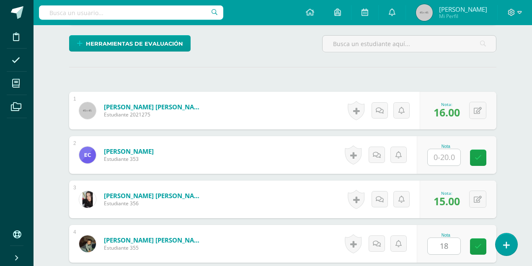
scroll to position [362, 0]
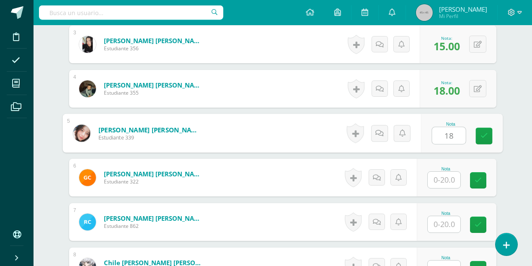
type input "18"
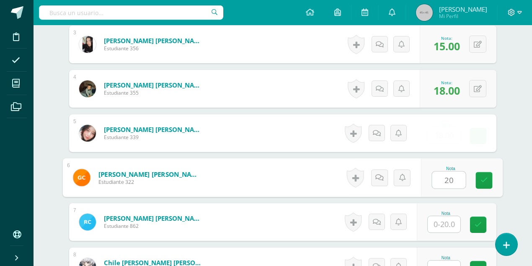
type input "20"
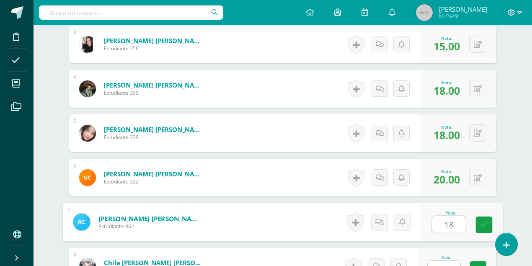
type input "18"
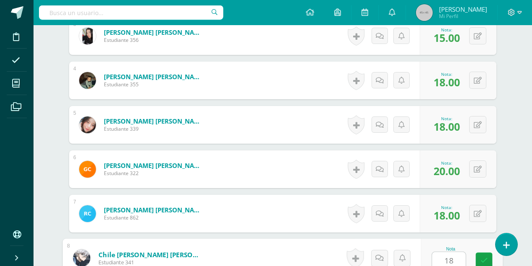
type input "18"
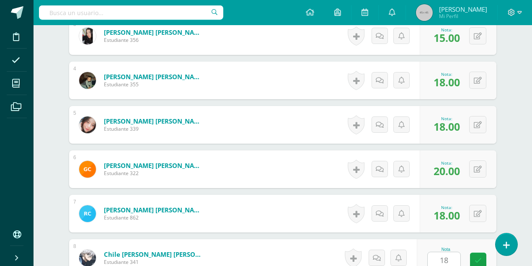
scroll to position [540, 0]
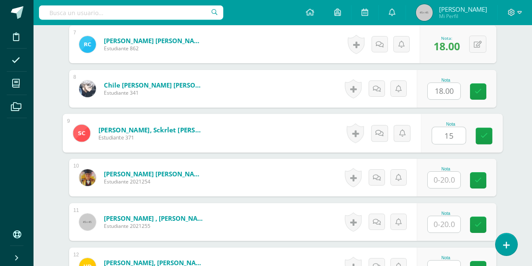
type input "15"
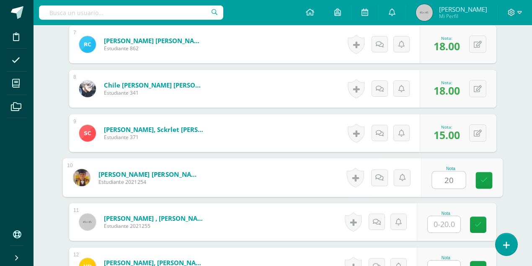
type input "20"
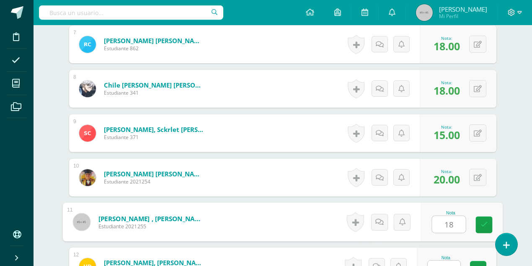
type input "18"
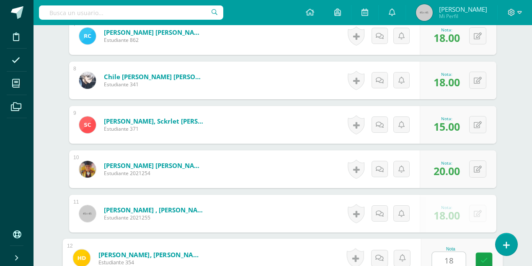
type input "18"
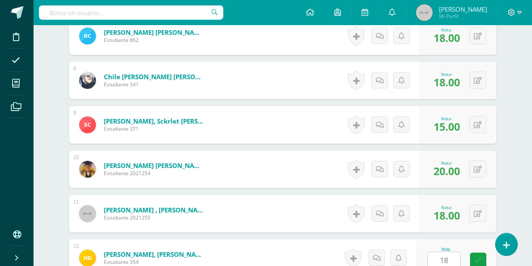
scroll to position [717, 0]
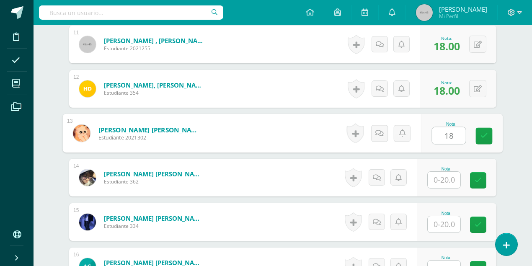
type input "18"
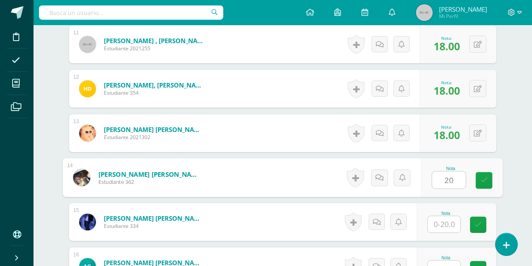
type input "20"
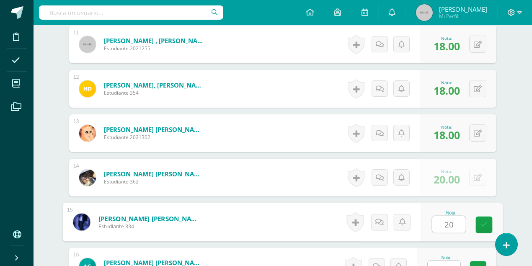
type input "20"
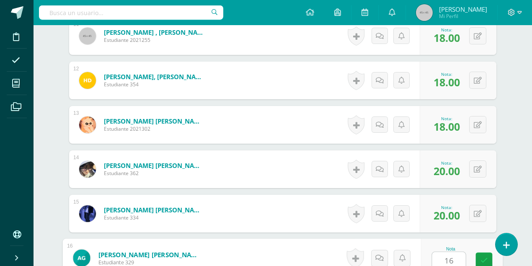
type input "16"
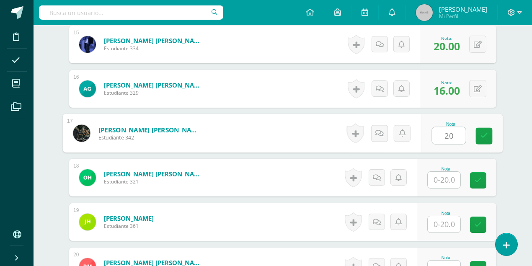
type input "20"
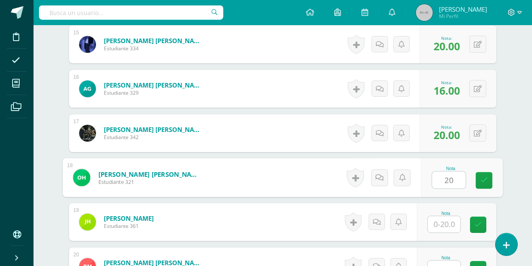
type input "20"
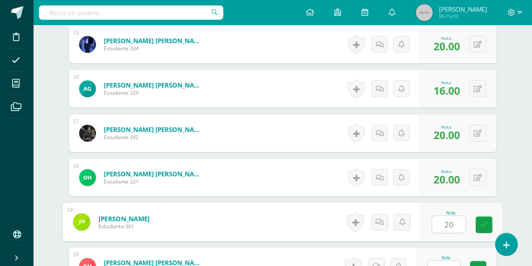
type input "20"
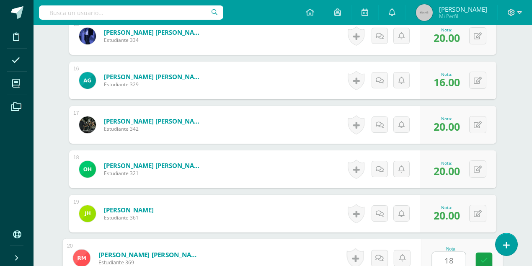
type input "18"
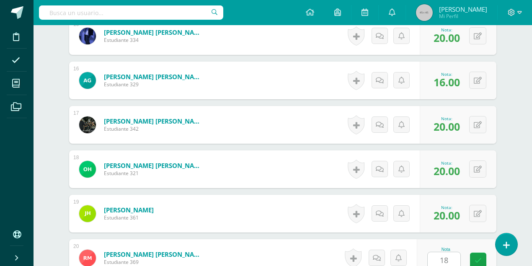
scroll to position [1072, 0]
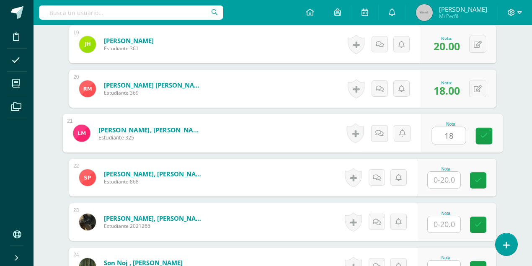
type input "18"
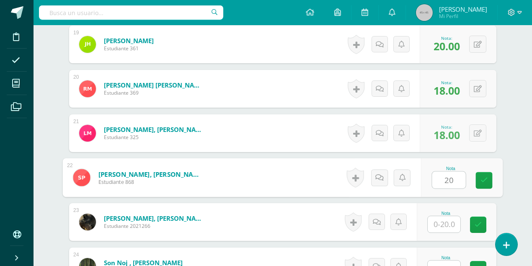
type input "20"
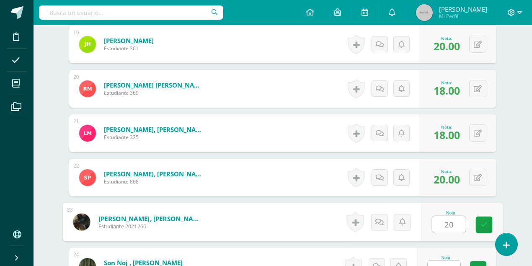
type input "20"
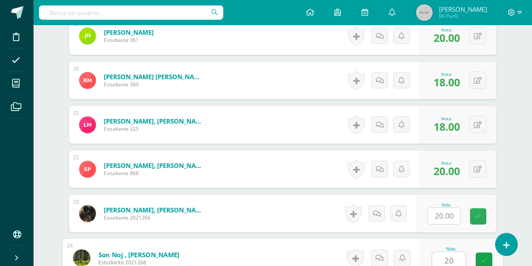
type input "20"
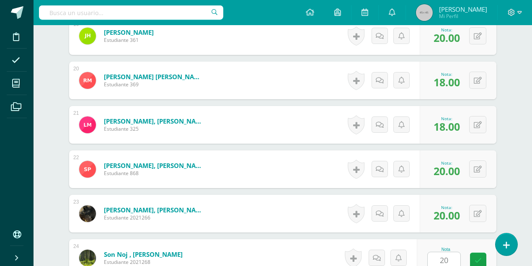
scroll to position [1250, 0]
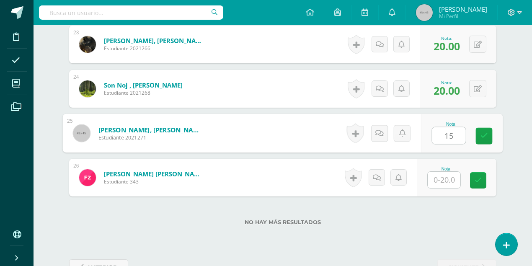
type input "15"
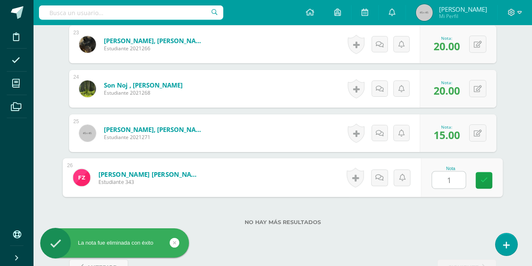
type input "18"
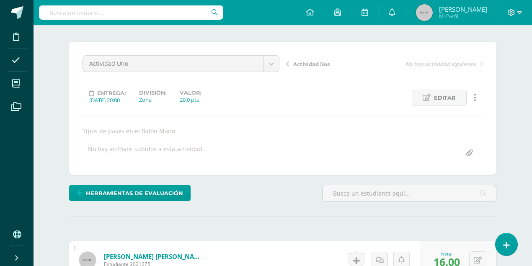
scroll to position [0, 0]
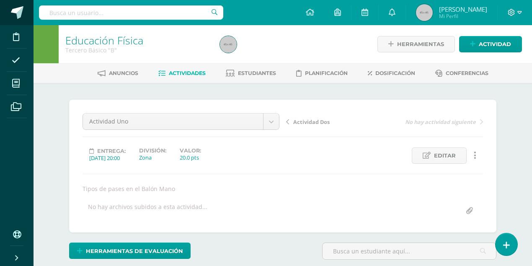
click at [29, 18] on span at bounding box center [45, 13] width 39 height 18
